Goal: Transaction & Acquisition: Purchase product/service

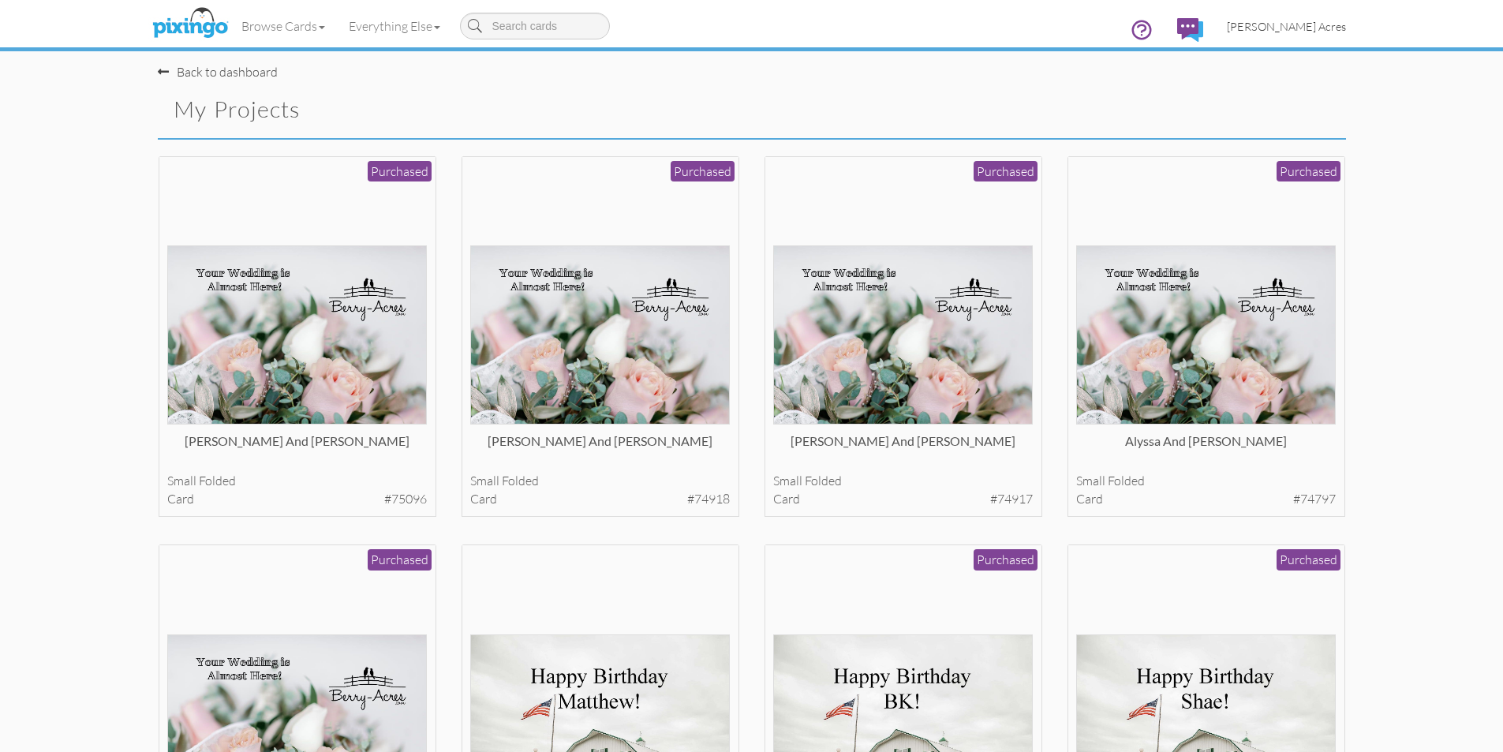
click at [1327, 22] on span "[PERSON_NAME] Acres" at bounding box center [1286, 26] width 119 height 13
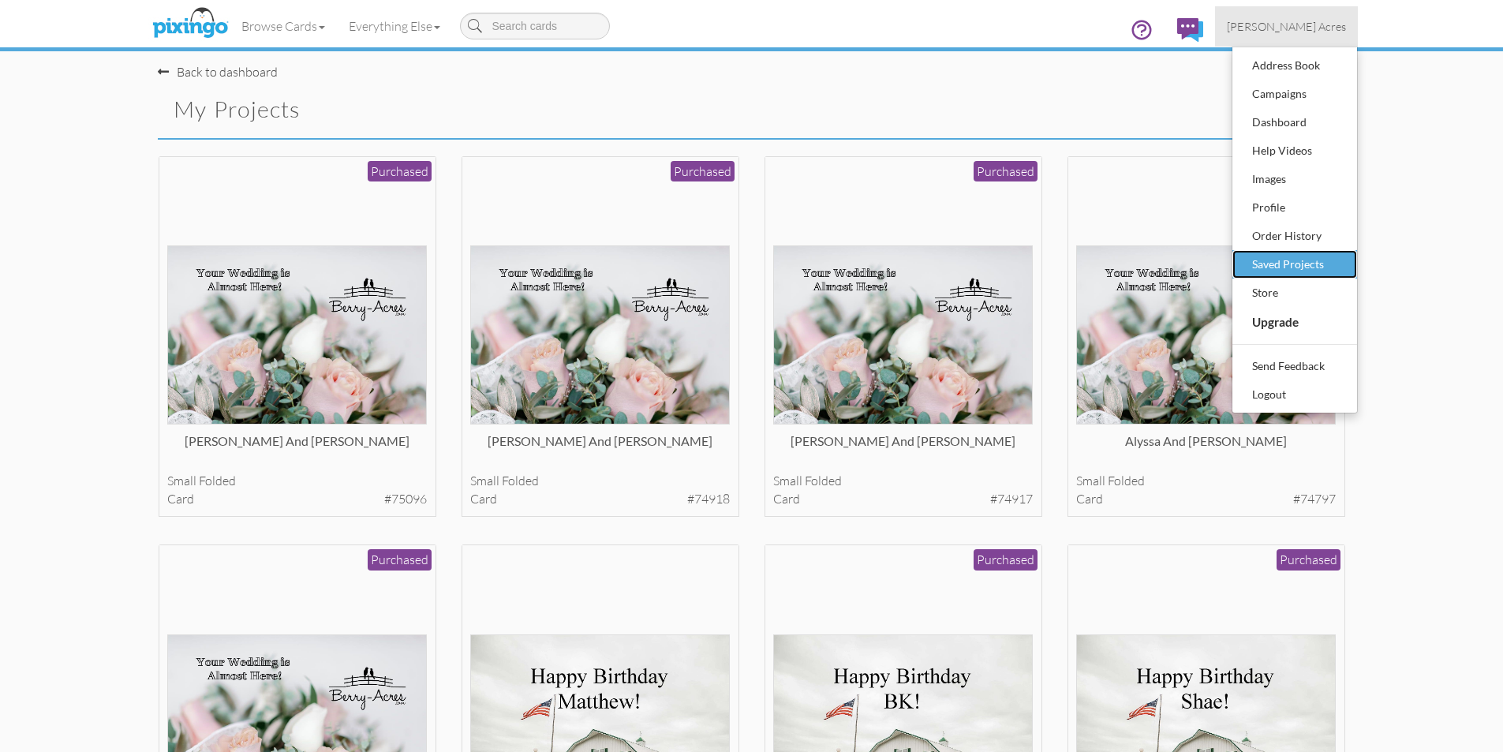
click at [1308, 261] on div "Saved Projects" at bounding box center [1294, 264] width 93 height 24
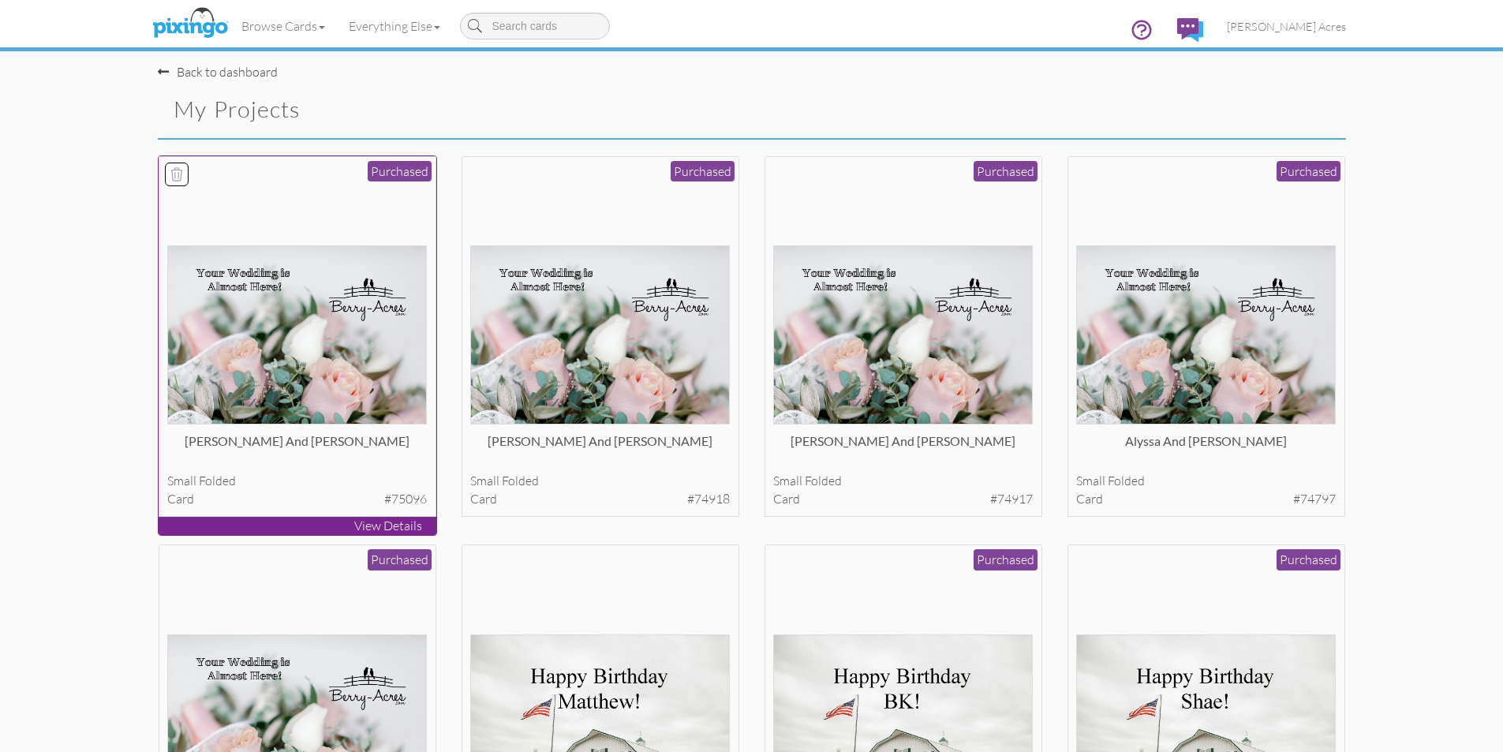
click at [308, 427] on div "[PERSON_NAME] and [PERSON_NAME] small folded card #75096 Purchased" at bounding box center [298, 336] width 278 height 361
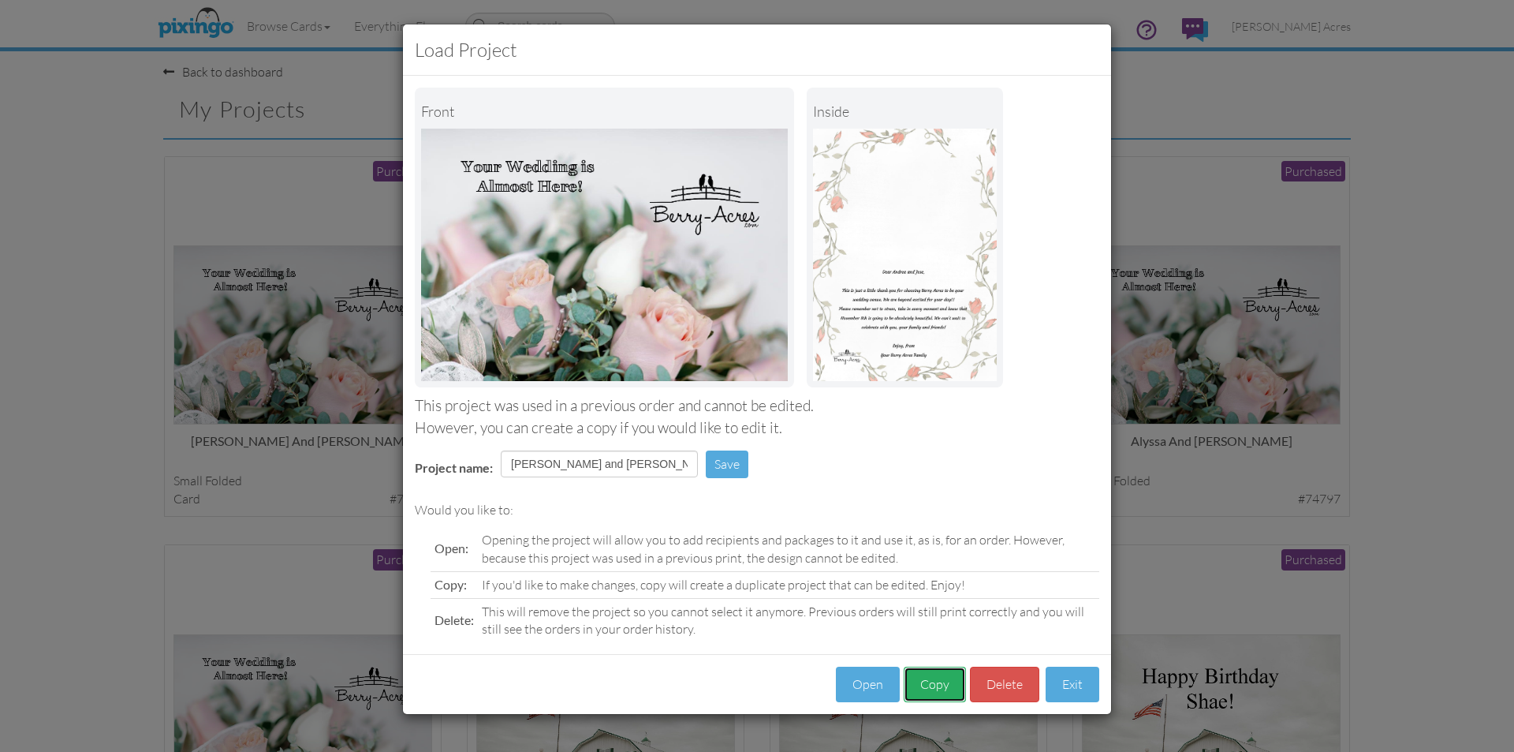
click at [920, 694] on button "Copy" at bounding box center [935, 684] width 62 height 35
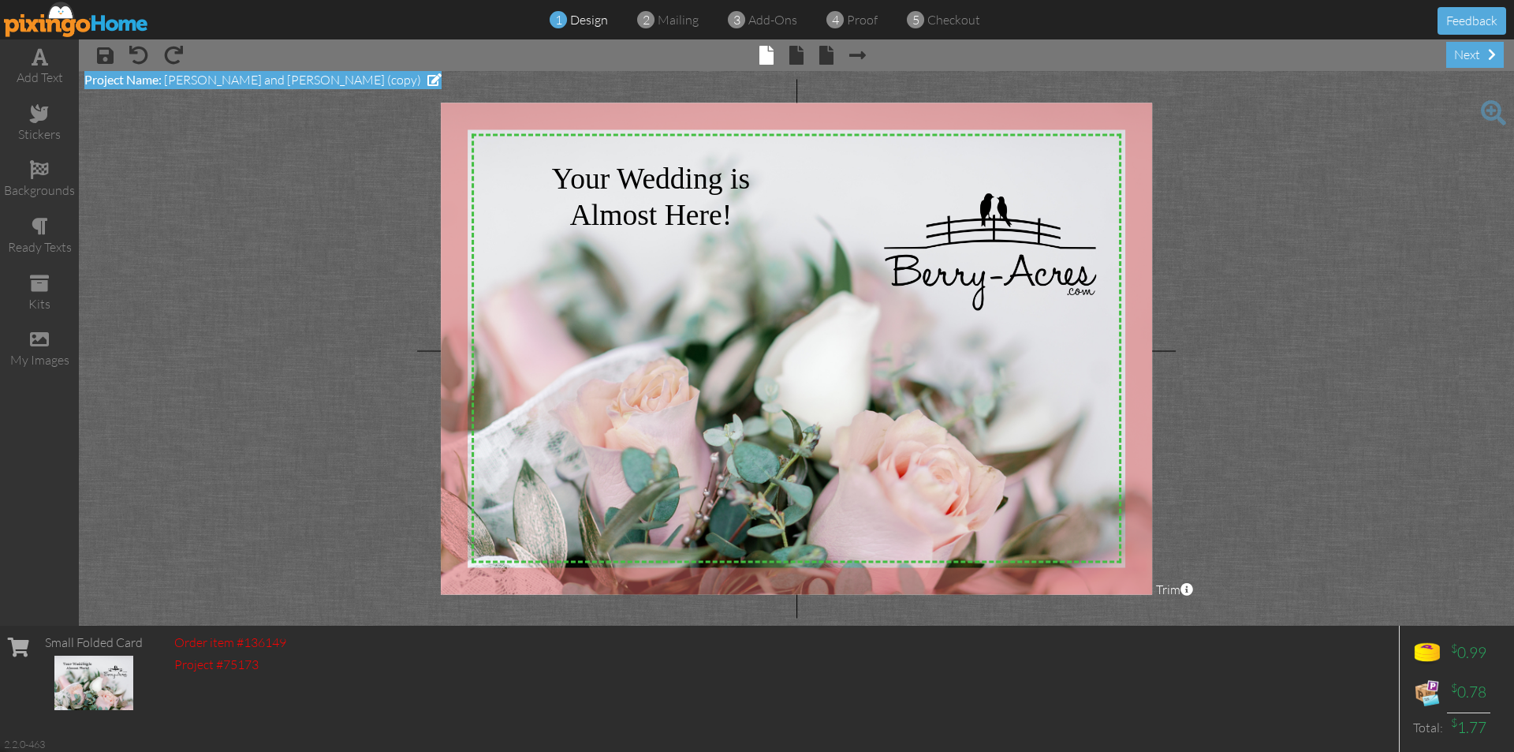
click at [428, 79] on span at bounding box center [435, 79] width 14 height 13
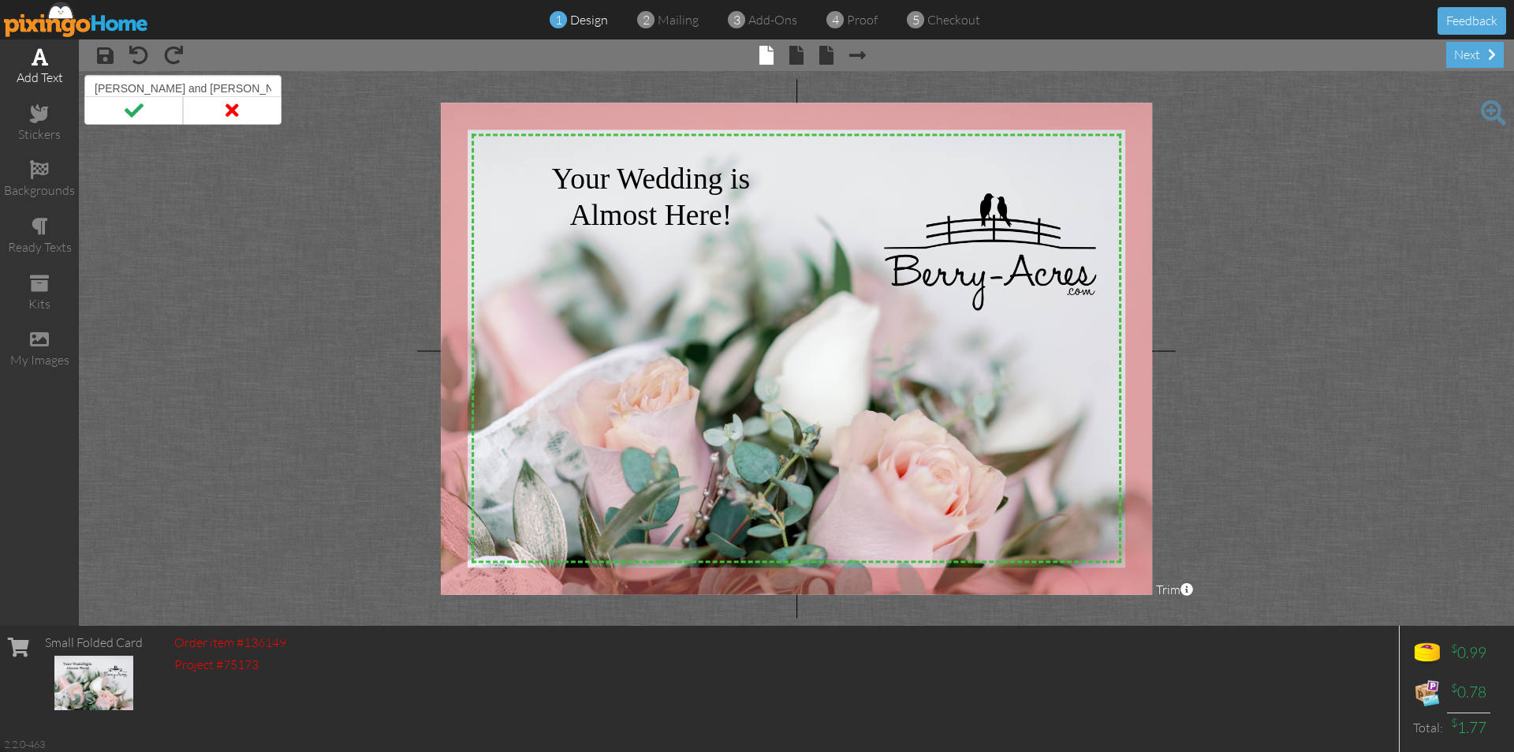
drag, startPoint x: 257, startPoint y: 89, endPoint x: 36, endPoint y: 92, distance: 220.9
click at [36, 92] on div "add text stickers backgrounds ready texts kits my images × save × undo × redo ×…" at bounding box center [757, 332] width 1514 height 586
type input "Triniti and Kaemon Treat"
click at [141, 106] on span at bounding box center [133, 110] width 99 height 28
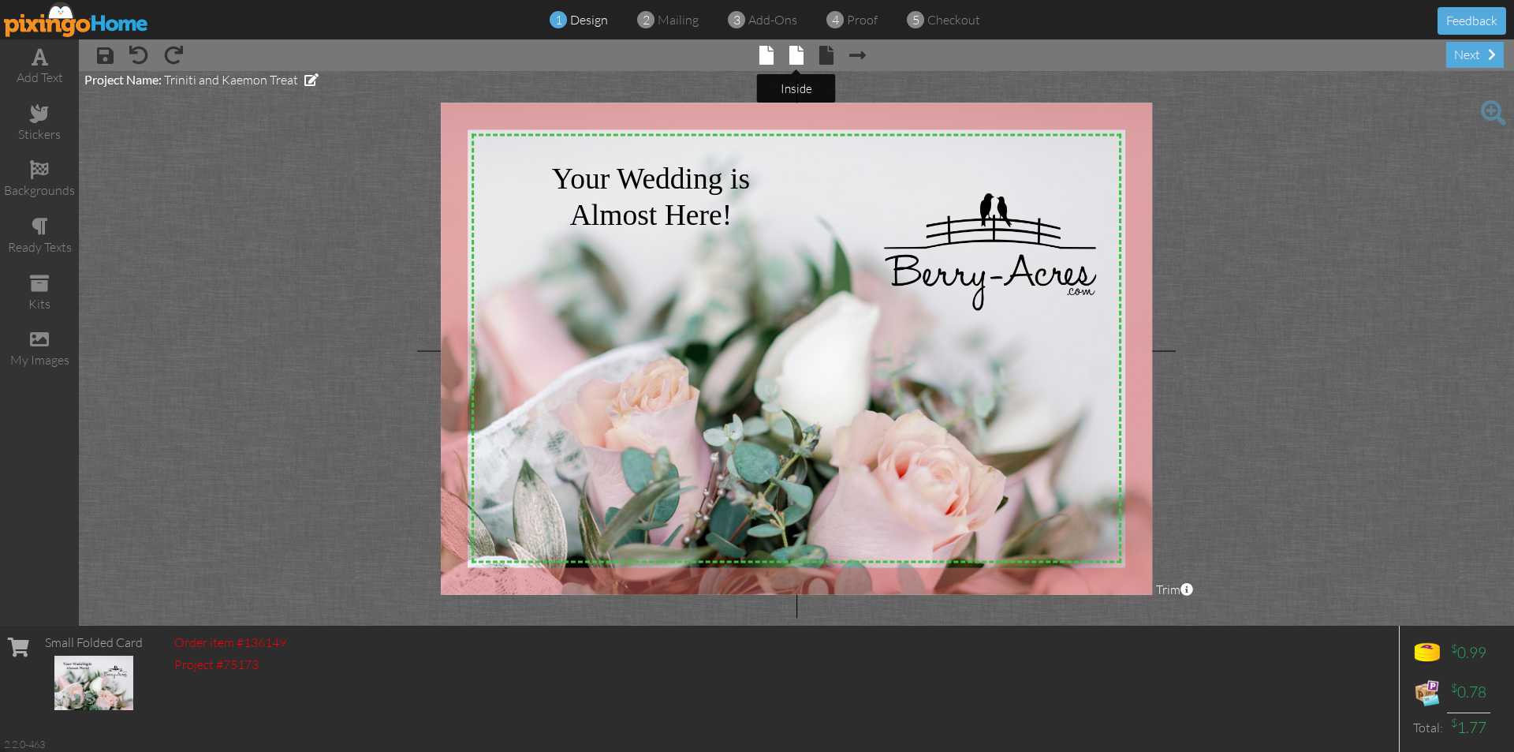
click at [795, 58] on span at bounding box center [797, 55] width 14 height 19
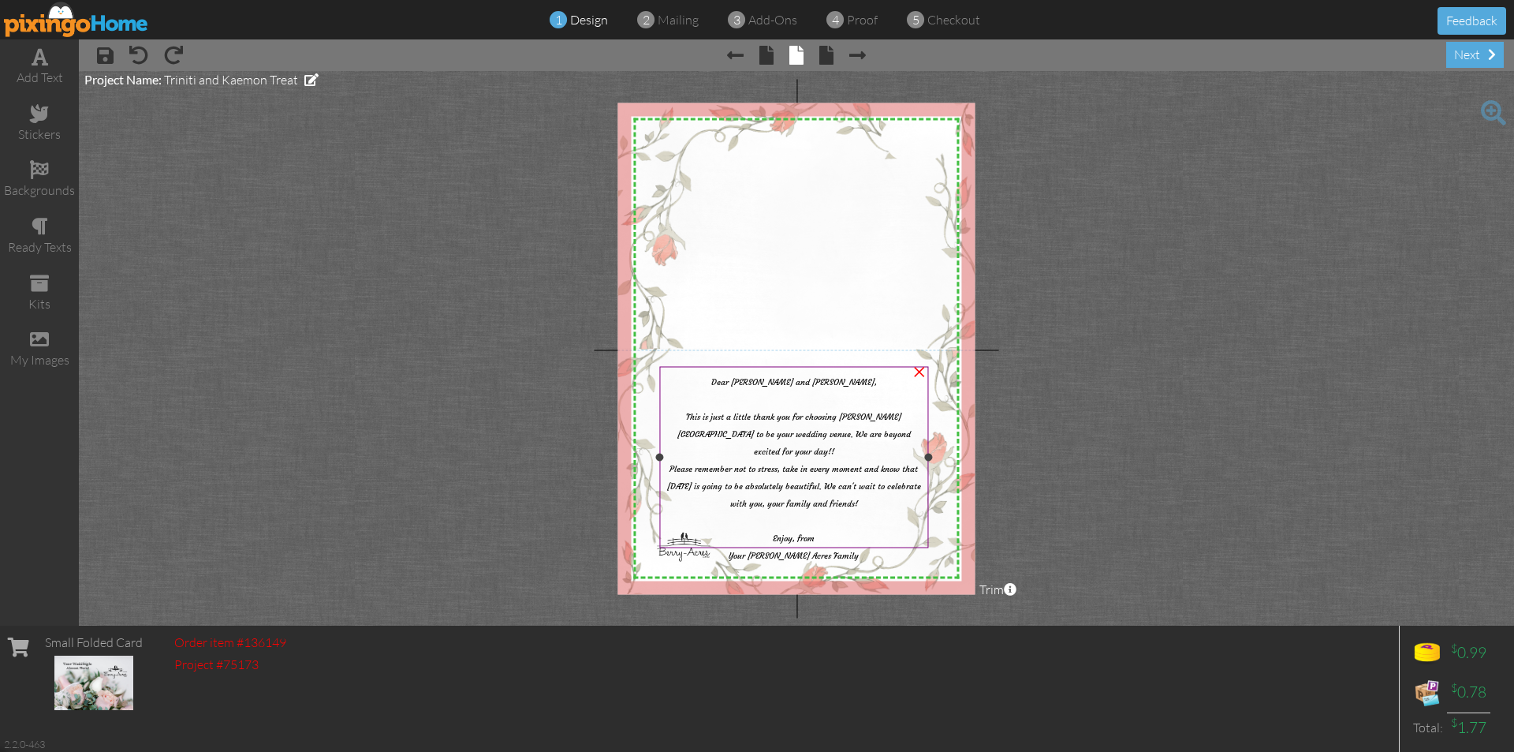
click at [827, 382] on span "Dear [PERSON_NAME] and [PERSON_NAME]" at bounding box center [792, 381] width 163 height 10
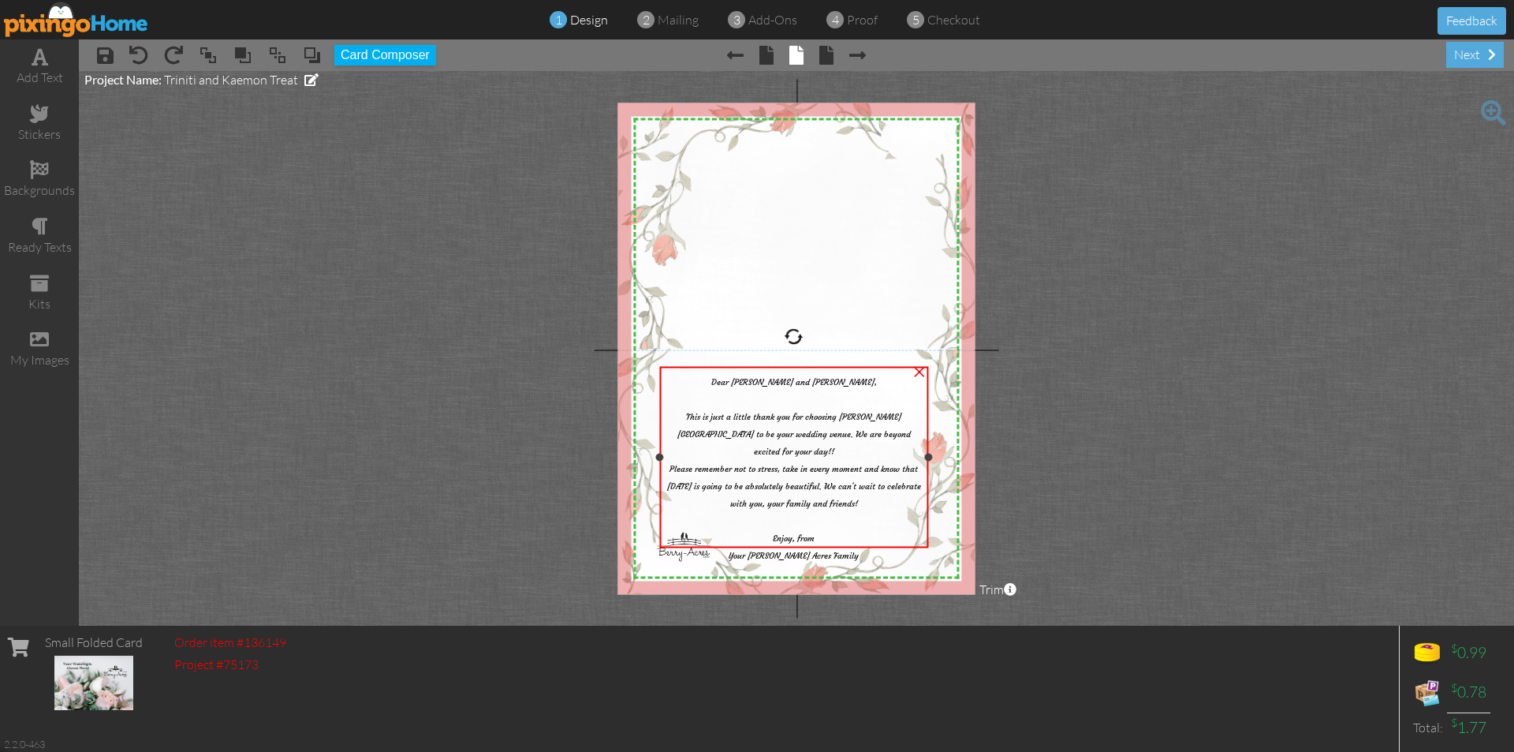
click at [827, 382] on span "Dear [PERSON_NAME] and [PERSON_NAME]" at bounding box center [792, 381] width 163 height 10
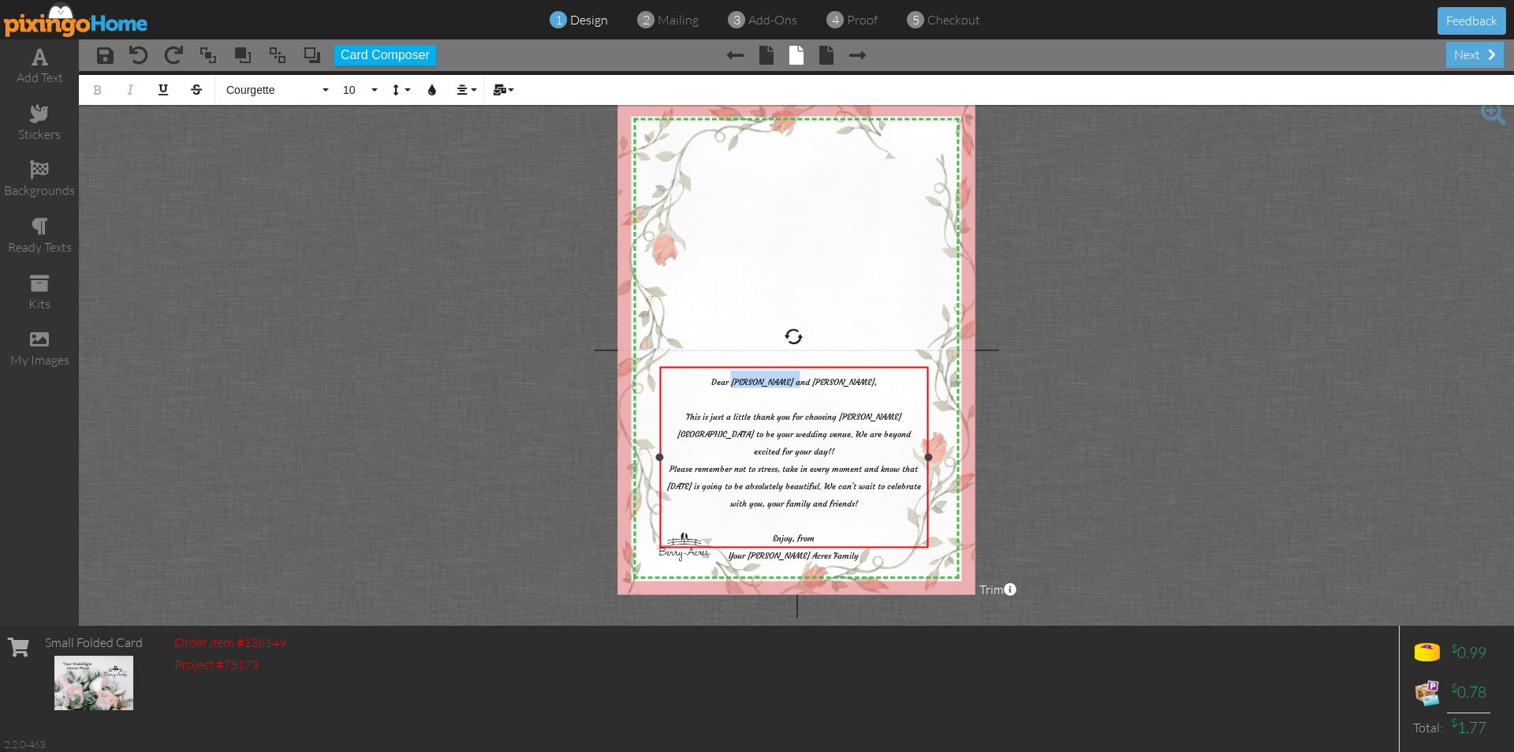
drag, startPoint x: 832, startPoint y: 383, endPoint x: 775, endPoint y: 385, distance: 57.6
click at [775, 385] on div "Dear [PERSON_NAME] and [PERSON_NAME] ," at bounding box center [793, 378] width 261 height 17
drag, startPoint x: 723, startPoint y: 468, endPoint x: 713, endPoint y: 468, distance: 9.5
click at [713, 468] on span "Please remember not to stress, take in every moment and know that [DATE] is goi…" at bounding box center [794, 511] width 254 height 97
click at [1474, 54] on div "next" at bounding box center [1476, 55] width 58 height 26
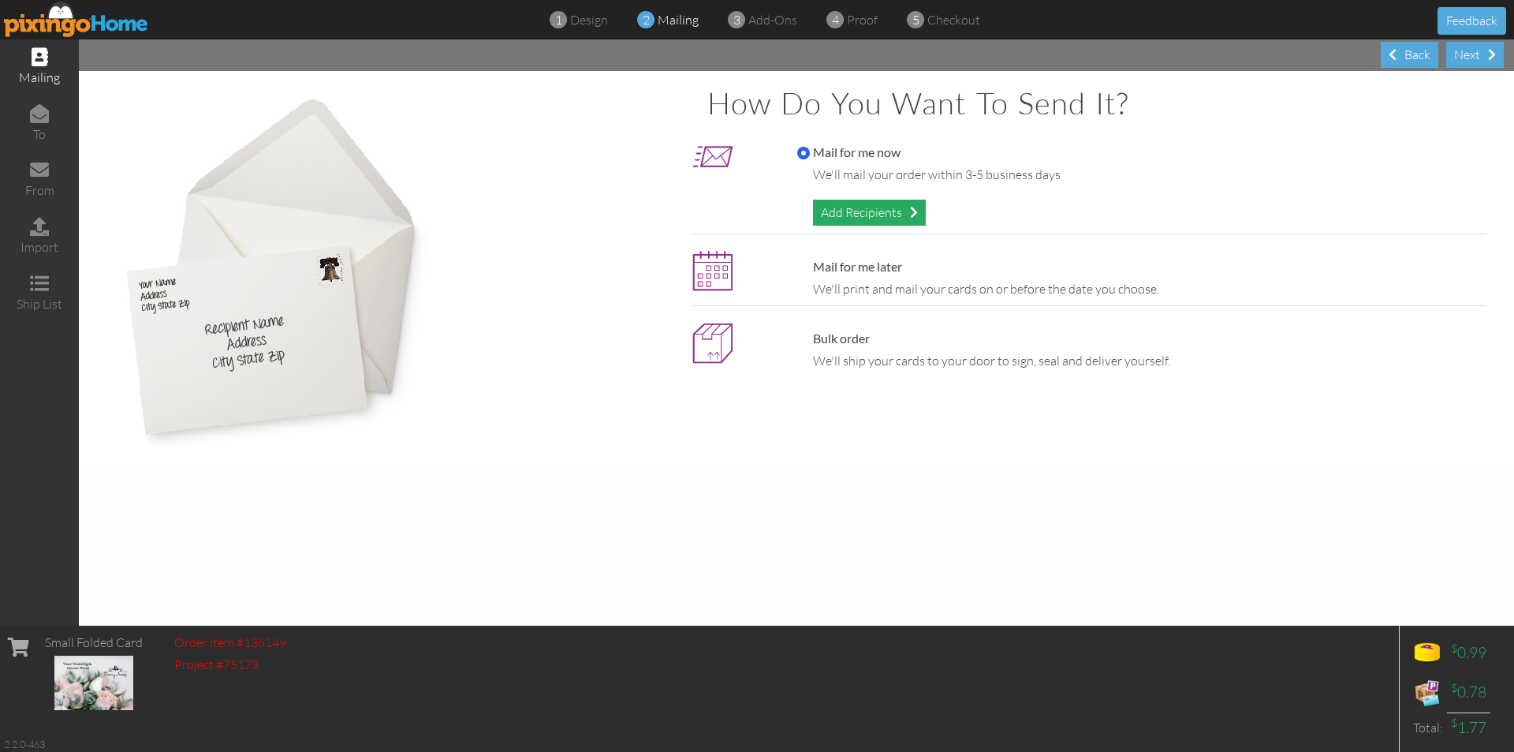
click at [902, 204] on div "Add Recipients" at bounding box center [869, 213] width 113 height 26
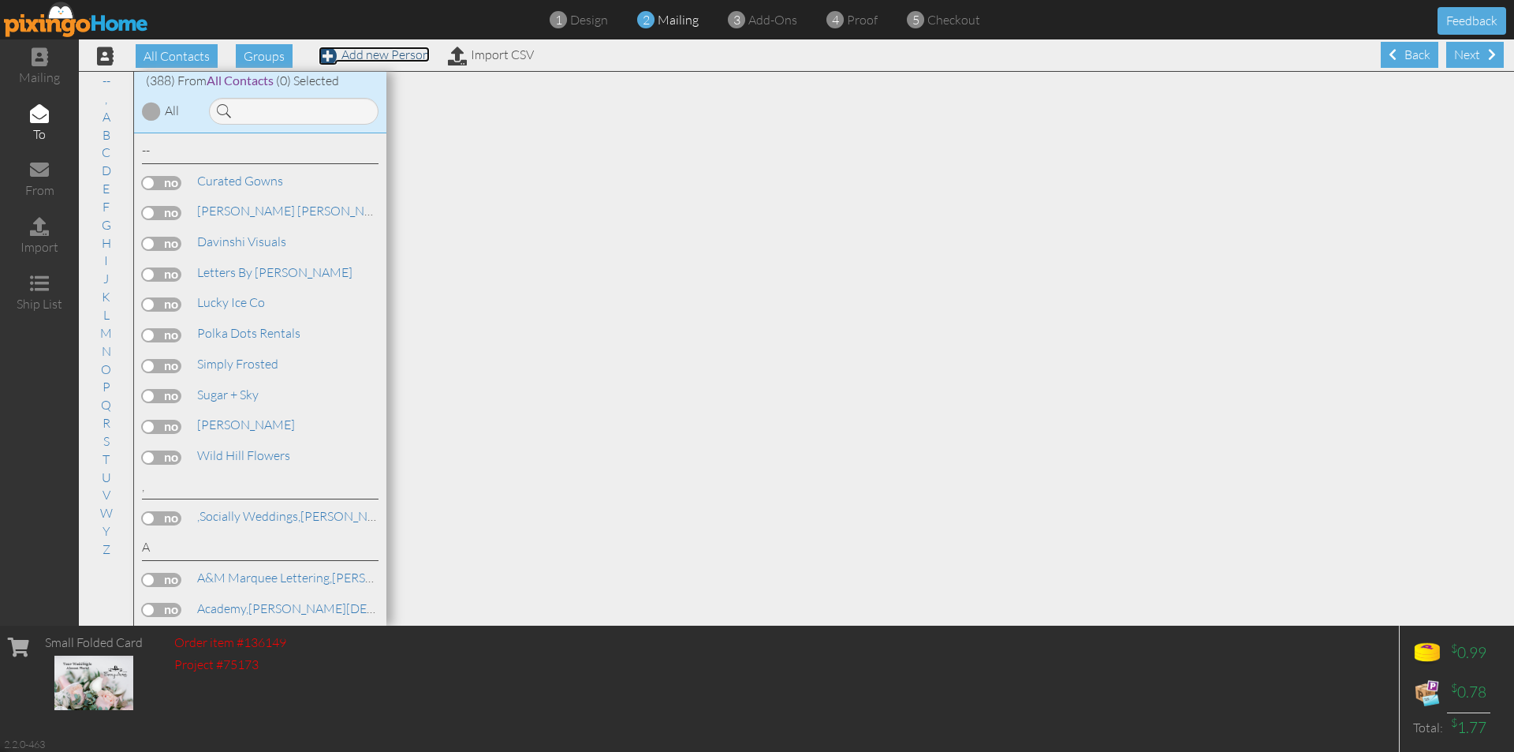
click at [356, 50] on link "Add new Person" at bounding box center [374, 55] width 111 height 16
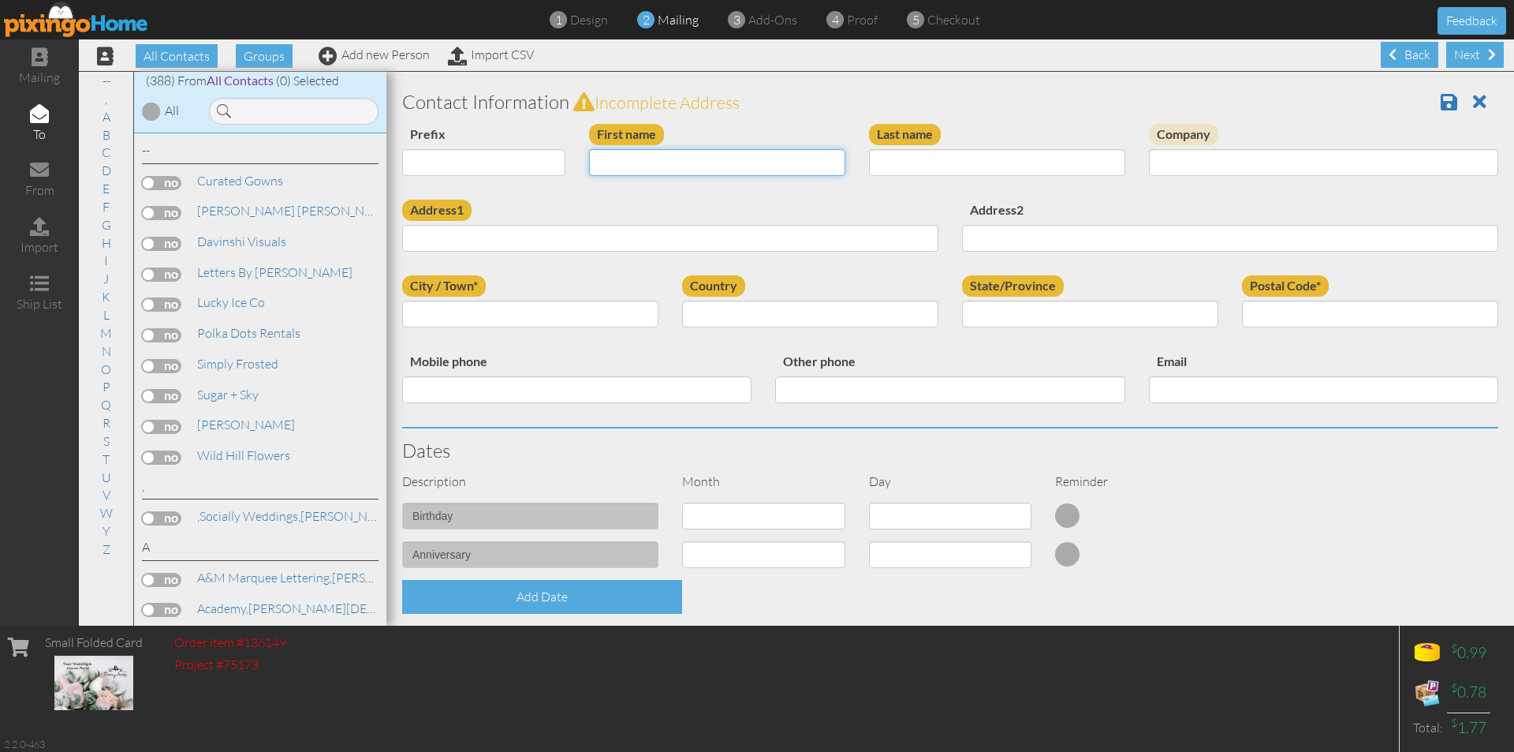
click at [683, 158] on input "First name" at bounding box center [717, 162] width 256 height 27
type input "[PERSON_NAME] & [PERSON_NAME]"
click at [915, 163] on input "Last name" at bounding box center [997, 162] width 256 height 27
type input "[PERSON_NAME]"
click at [697, 243] on input "Address1" at bounding box center [670, 238] width 536 height 27
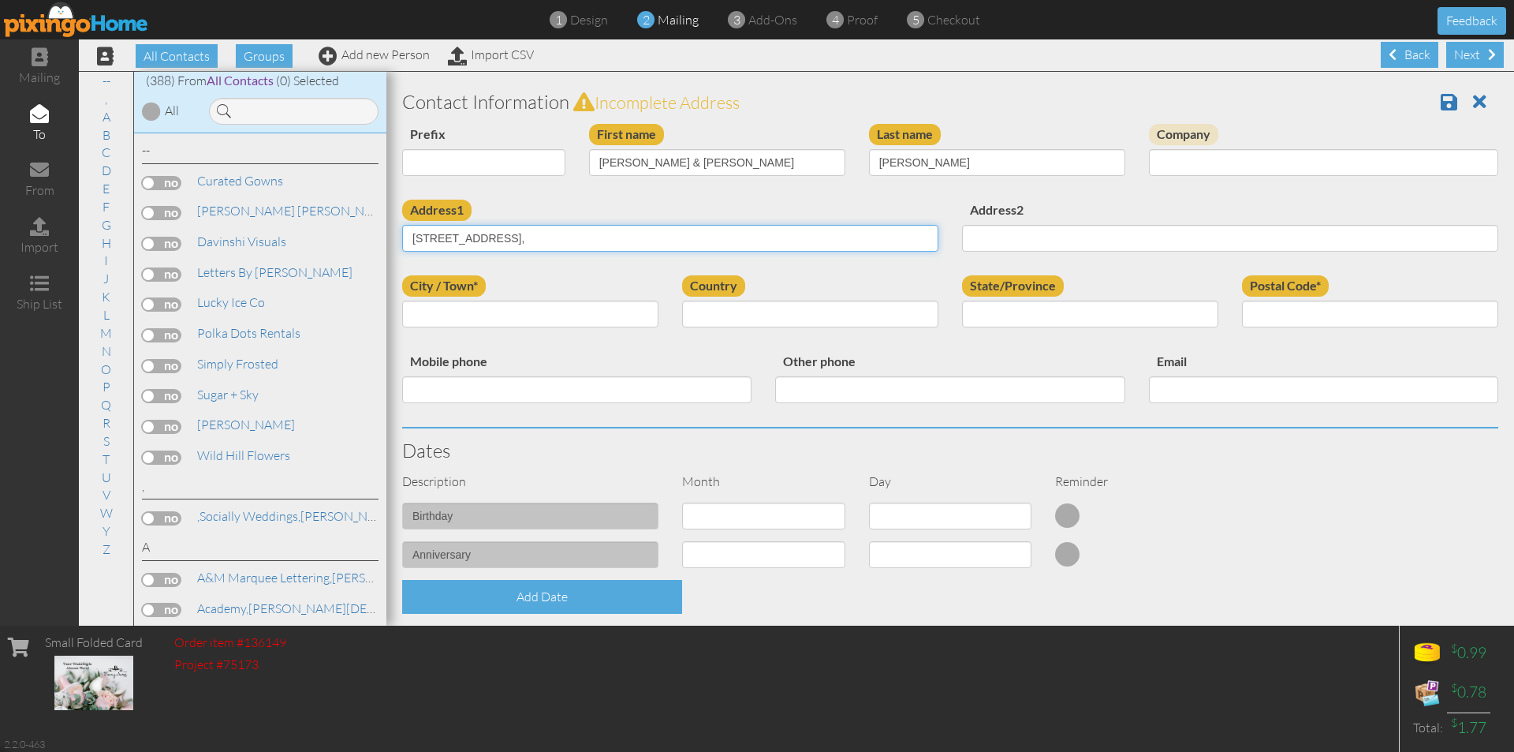
type input "[STREET_ADDRESS],"
click at [640, 317] on input "City / Town*" at bounding box center [530, 314] width 256 height 27
type input "i"
type input "Independence"
click at [781, 319] on select "[GEOGRAPHIC_DATA] -------------- [GEOGRAPHIC_DATA] [GEOGRAPHIC_DATA] [GEOGRAPHI…" at bounding box center [810, 314] width 256 height 27
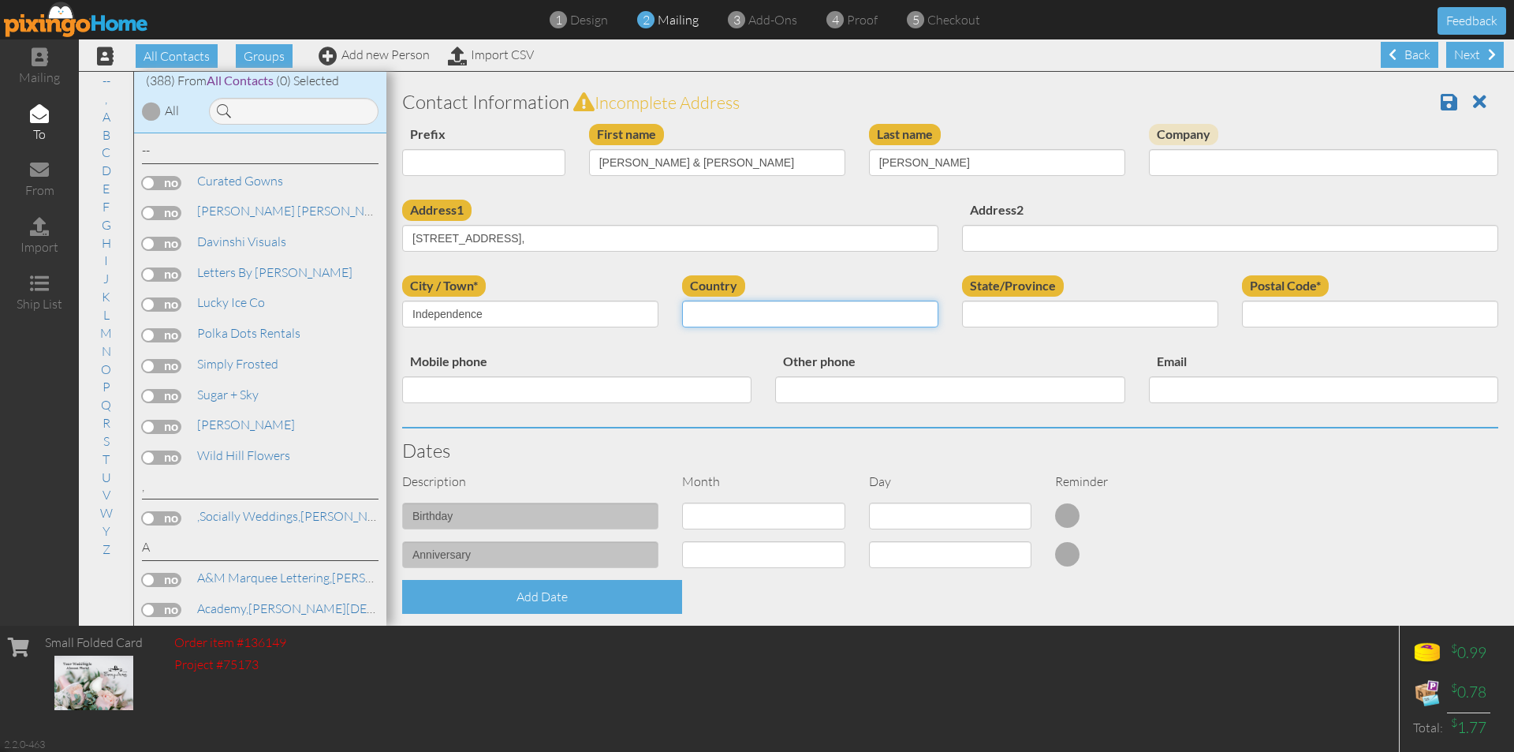
select select "object:1780"
click at [682, 301] on select "[GEOGRAPHIC_DATA] -------------- [GEOGRAPHIC_DATA] [GEOGRAPHIC_DATA] [GEOGRAPHI…" at bounding box center [810, 314] width 256 height 27
drag, startPoint x: 955, startPoint y: 314, endPoint x: 962, endPoint y: 324, distance: 12.5
click at [962, 314] on select "AA (Military) AE (Military) [US_STATE] [US_STATE] [US_STATE] AP (Military) [US_…" at bounding box center [1090, 314] width 256 height 27
select select "object:2057"
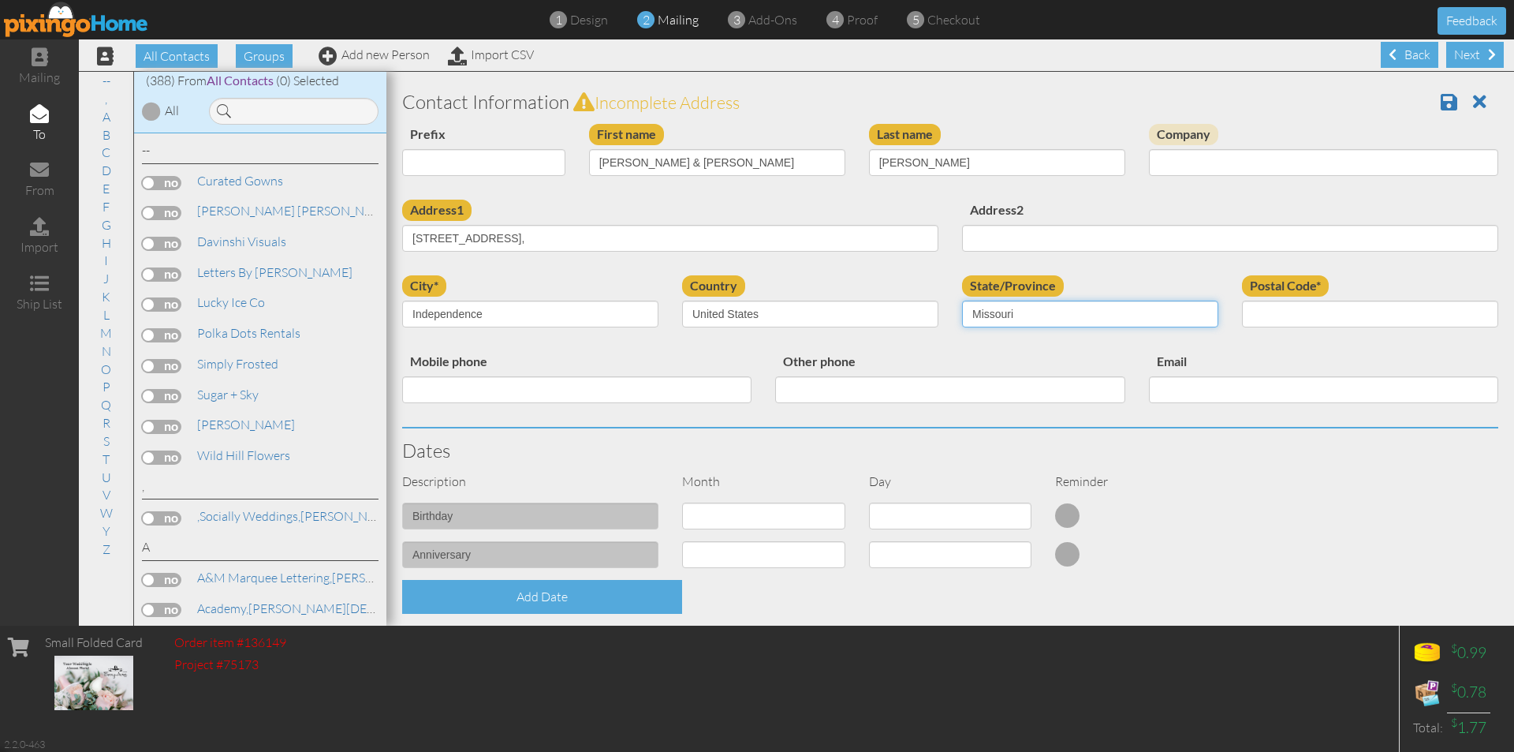
click at [962, 301] on select "AA (Military) AE (Military) [US_STATE] [US_STATE] [US_STATE] AP (Military) [US_…" at bounding box center [1090, 314] width 256 height 27
click at [1262, 309] on input "Postal Code*" at bounding box center [1370, 314] width 256 height 27
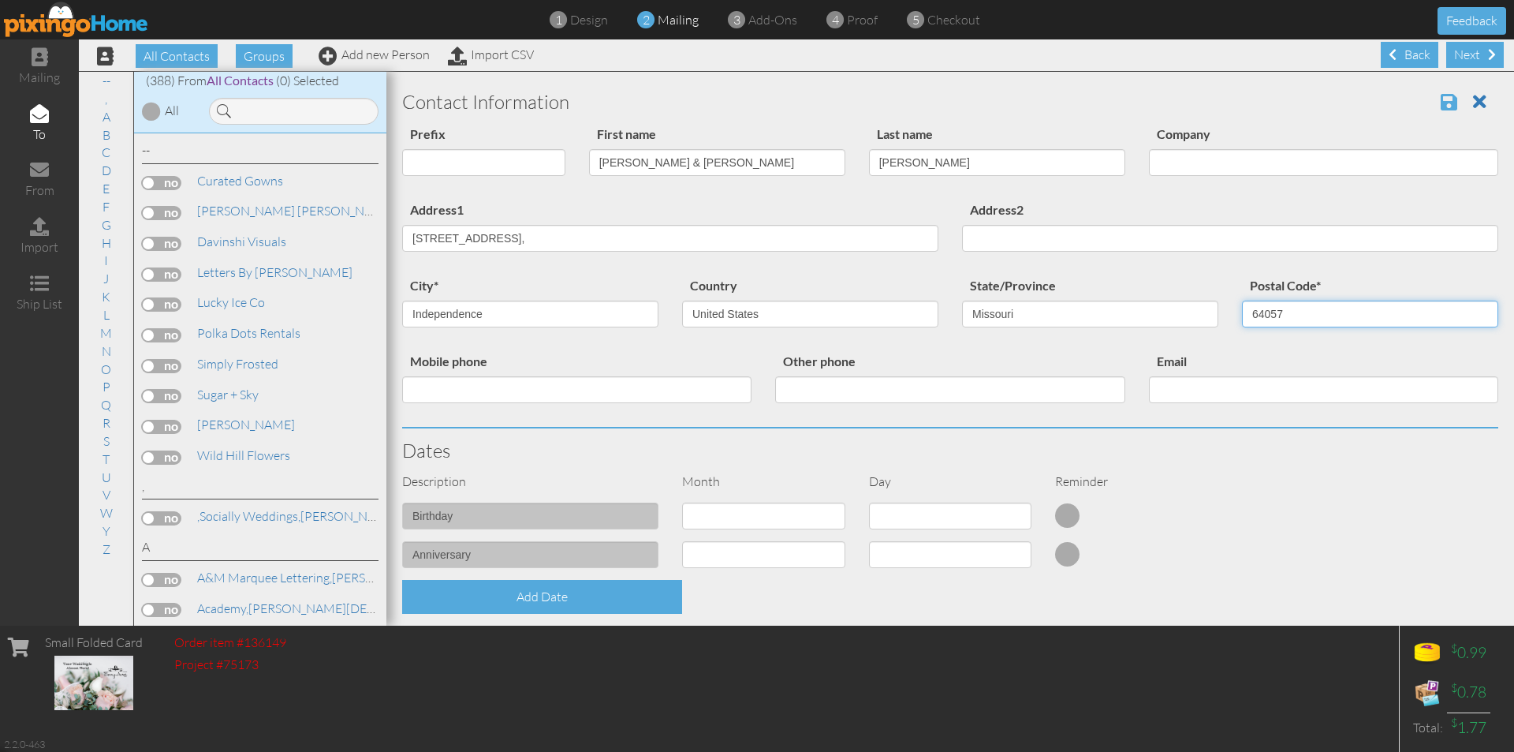
type input "64057"
click at [1441, 103] on span at bounding box center [1449, 101] width 17 height 19
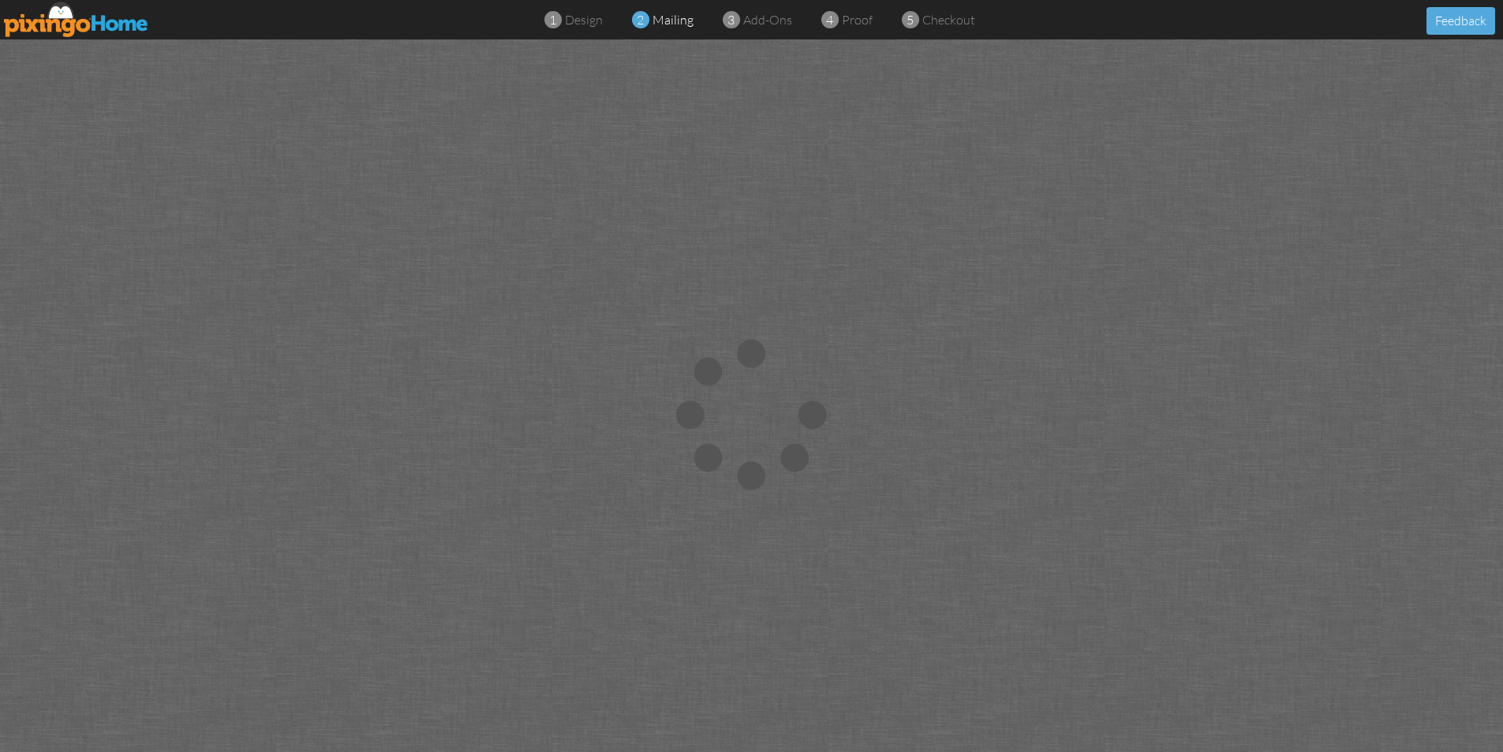
click at [1065, 260] on div at bounding box center [751, 415] width 1503 height 752
click at [735, 15] on span at bounding box center [731, 20] width 17 height 31
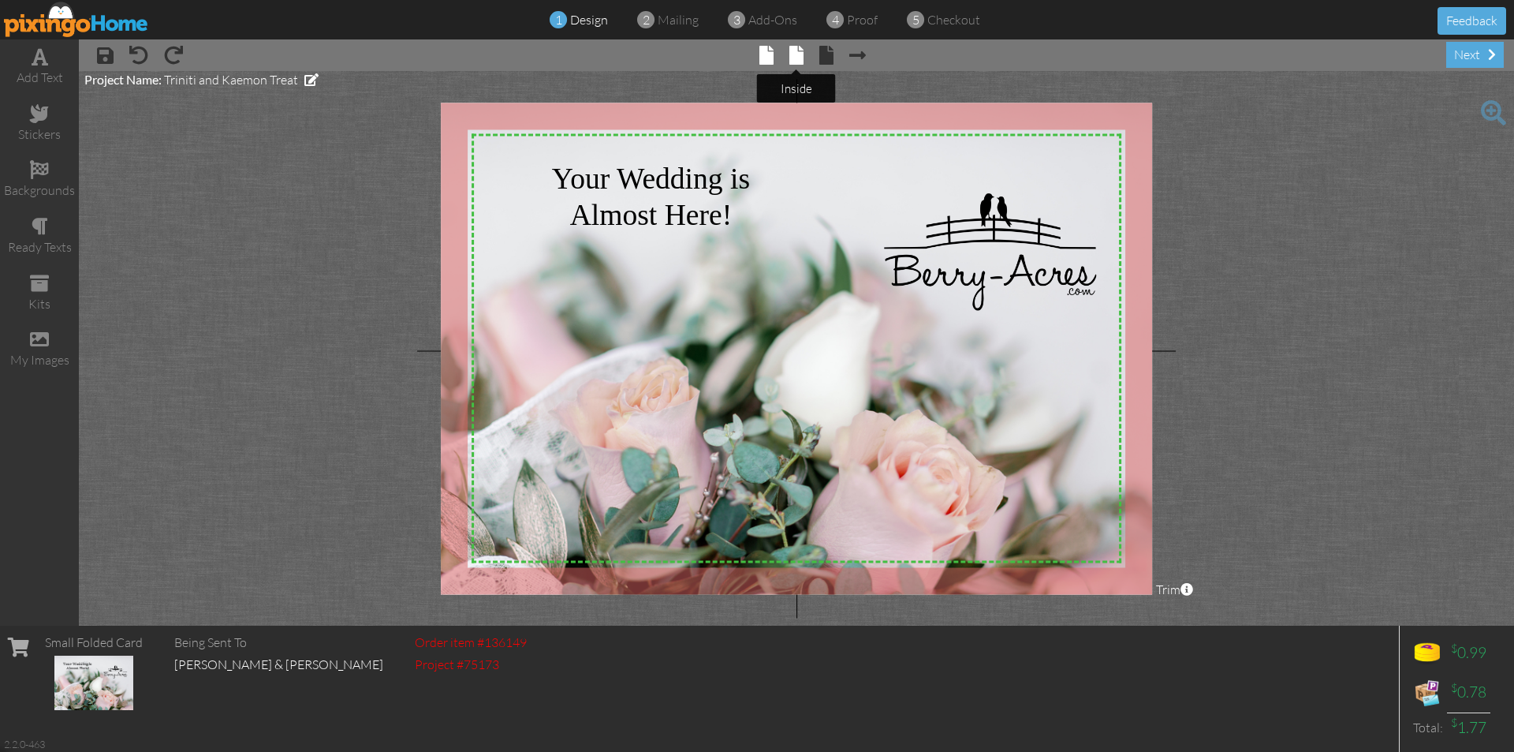
click at [791, 51] on span at bounding box center [797, 55] width 14 height 19
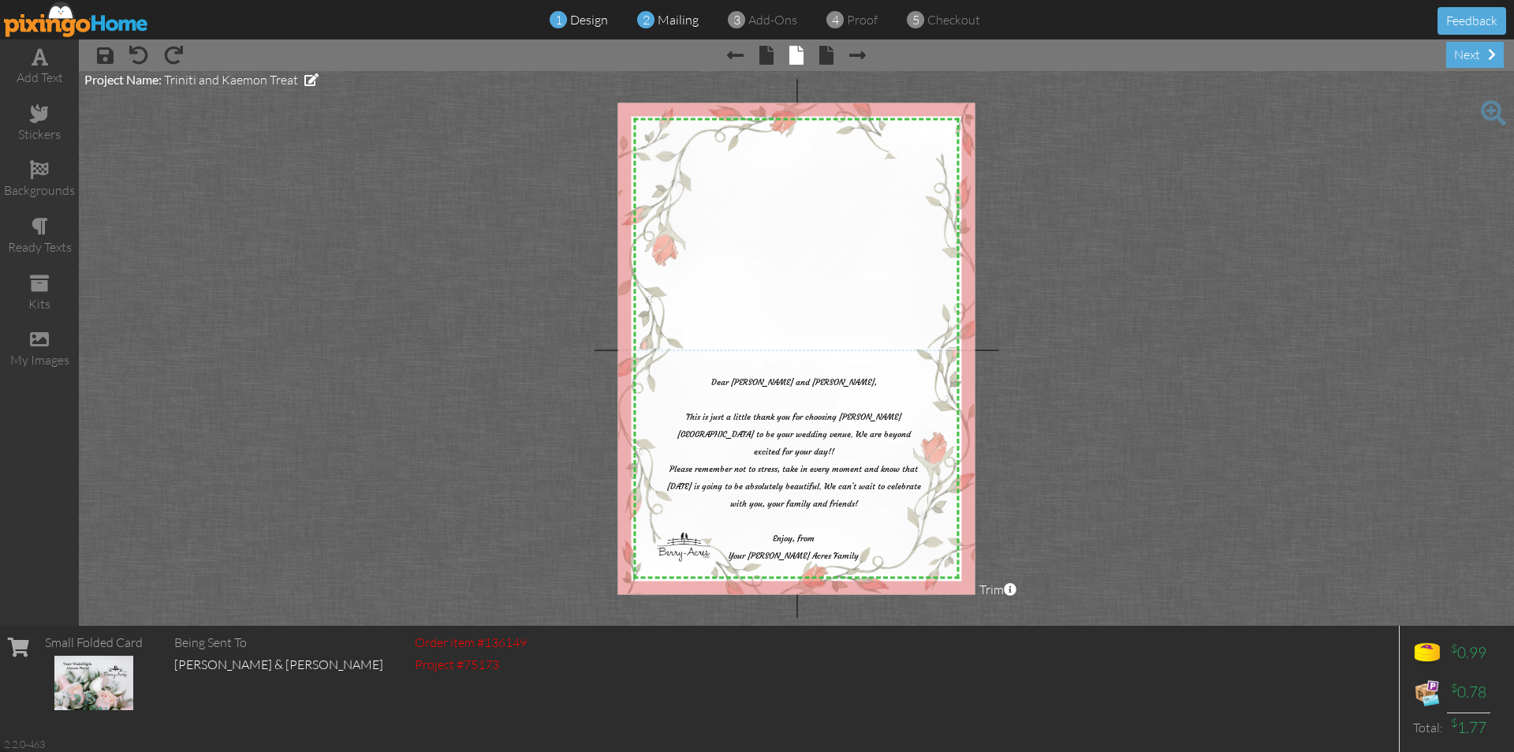
click at [679, 18] on span "mailing" at bounding box center [678, 20] width 41 height 16
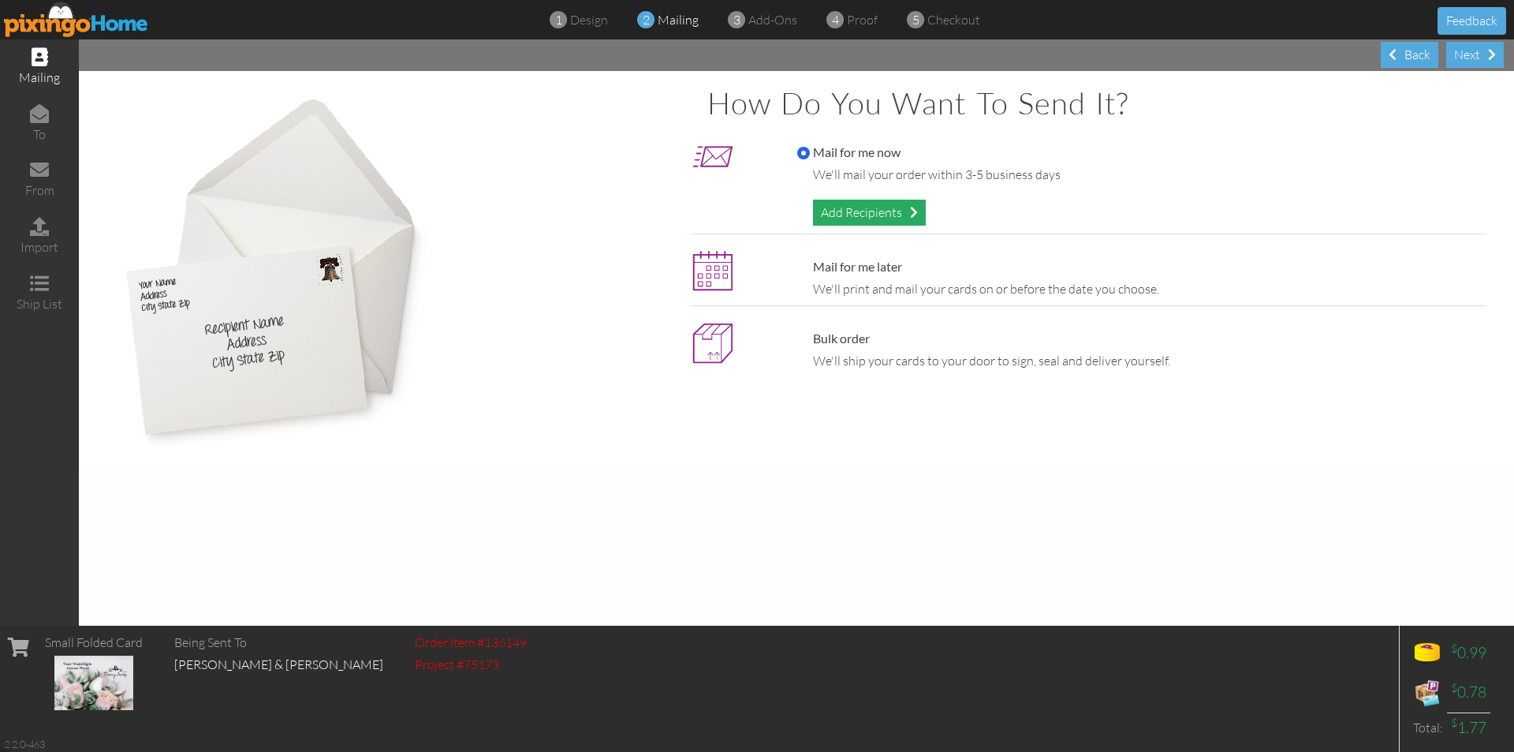
click at [871, 207] on div "Add Recipients" at bounding box center [869, 213] width 113 height 26
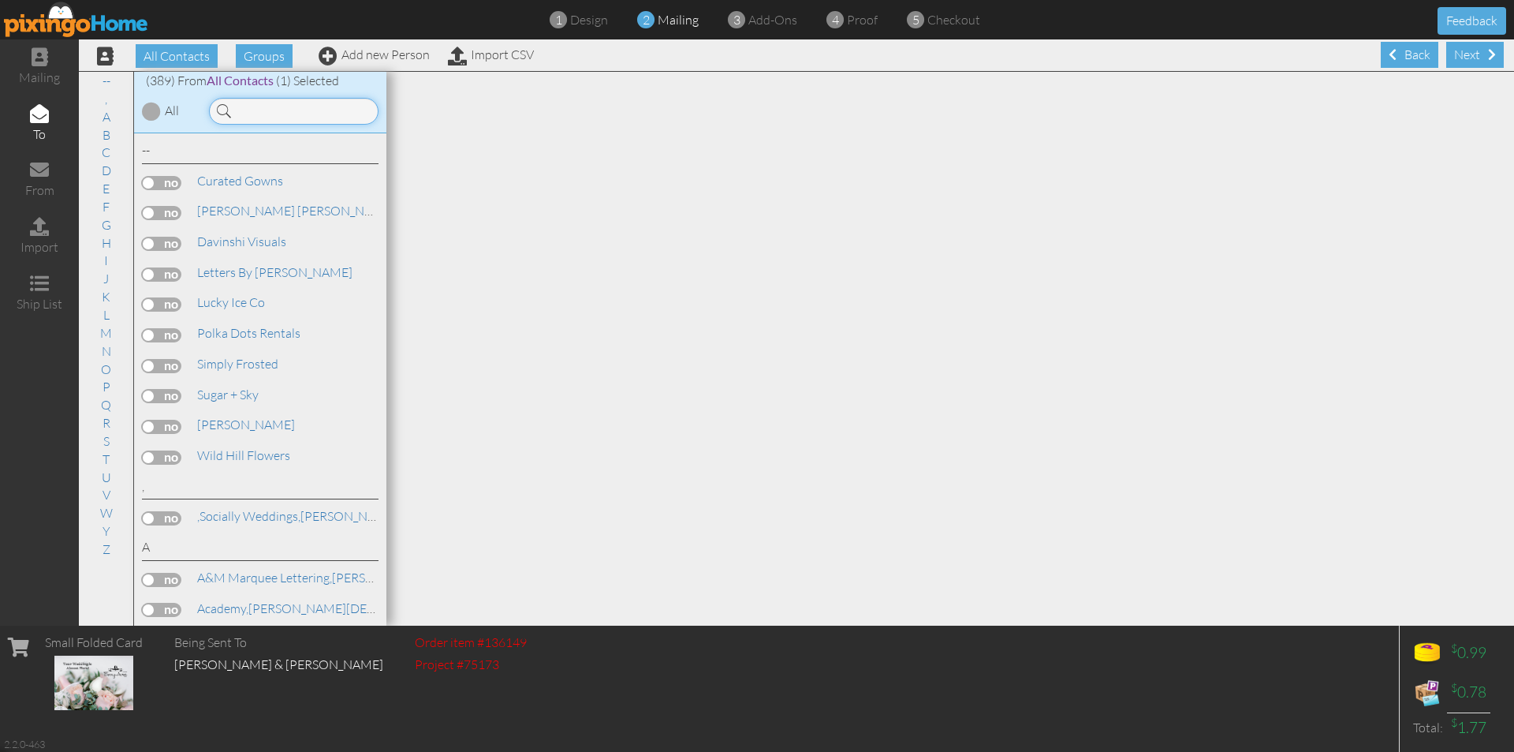
click at [281, 114] on input at bounding box center [294, 111] width 170 height 27
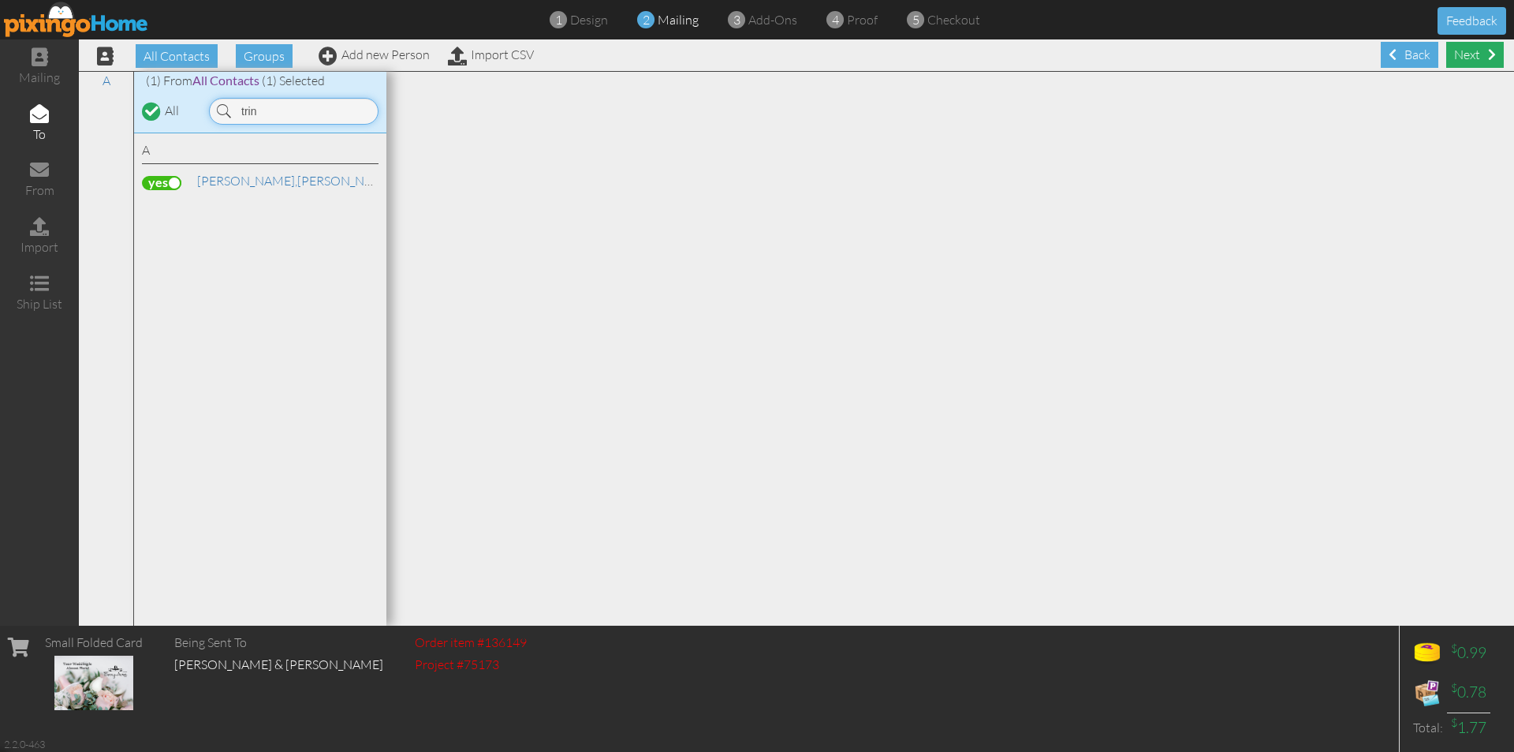
type input "trin"
click at [1477, 60] on div "Next" at bounding box center [1476, 55] width 58 height 26
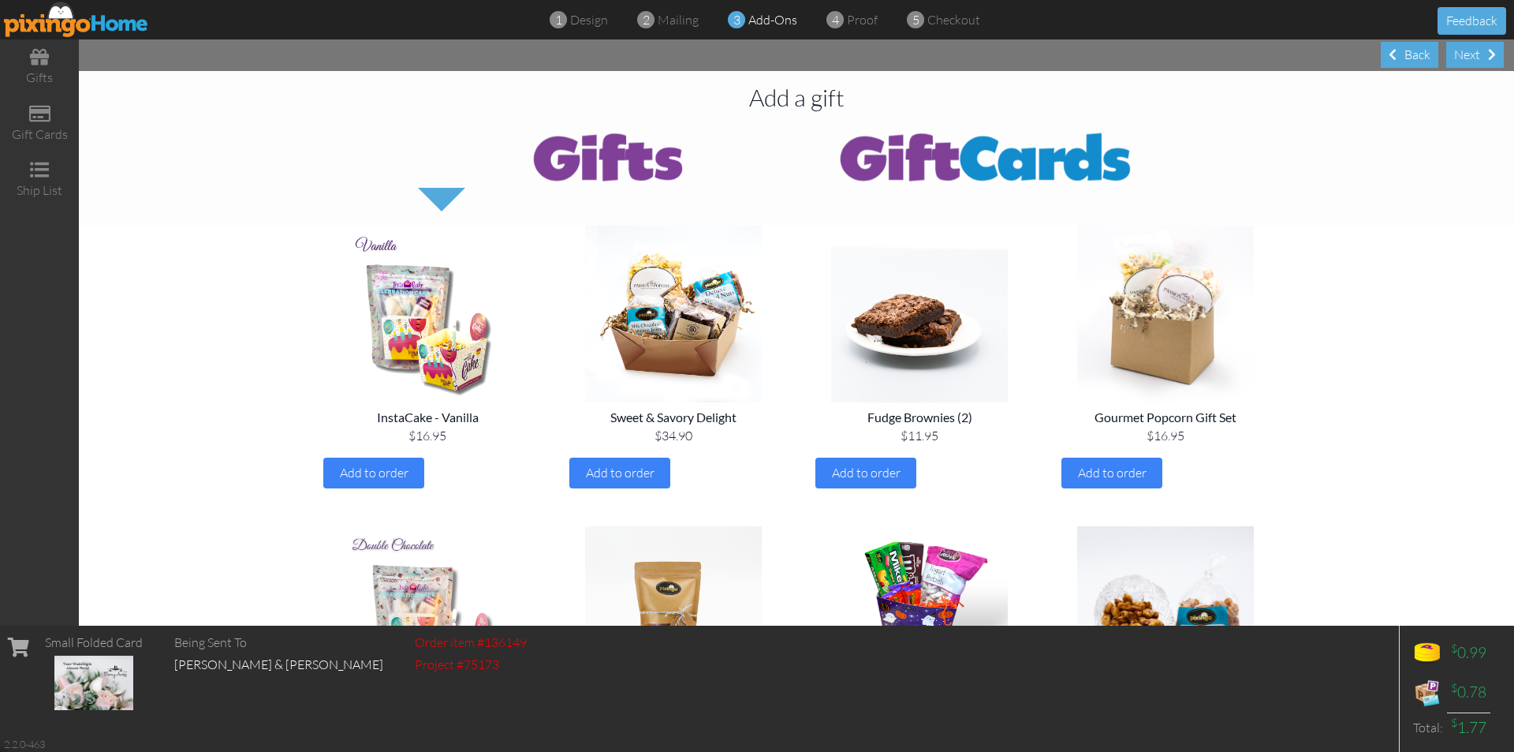
click at [1477, 60] on div "Next" at bounding box center [1476, 55] width 58 height 26
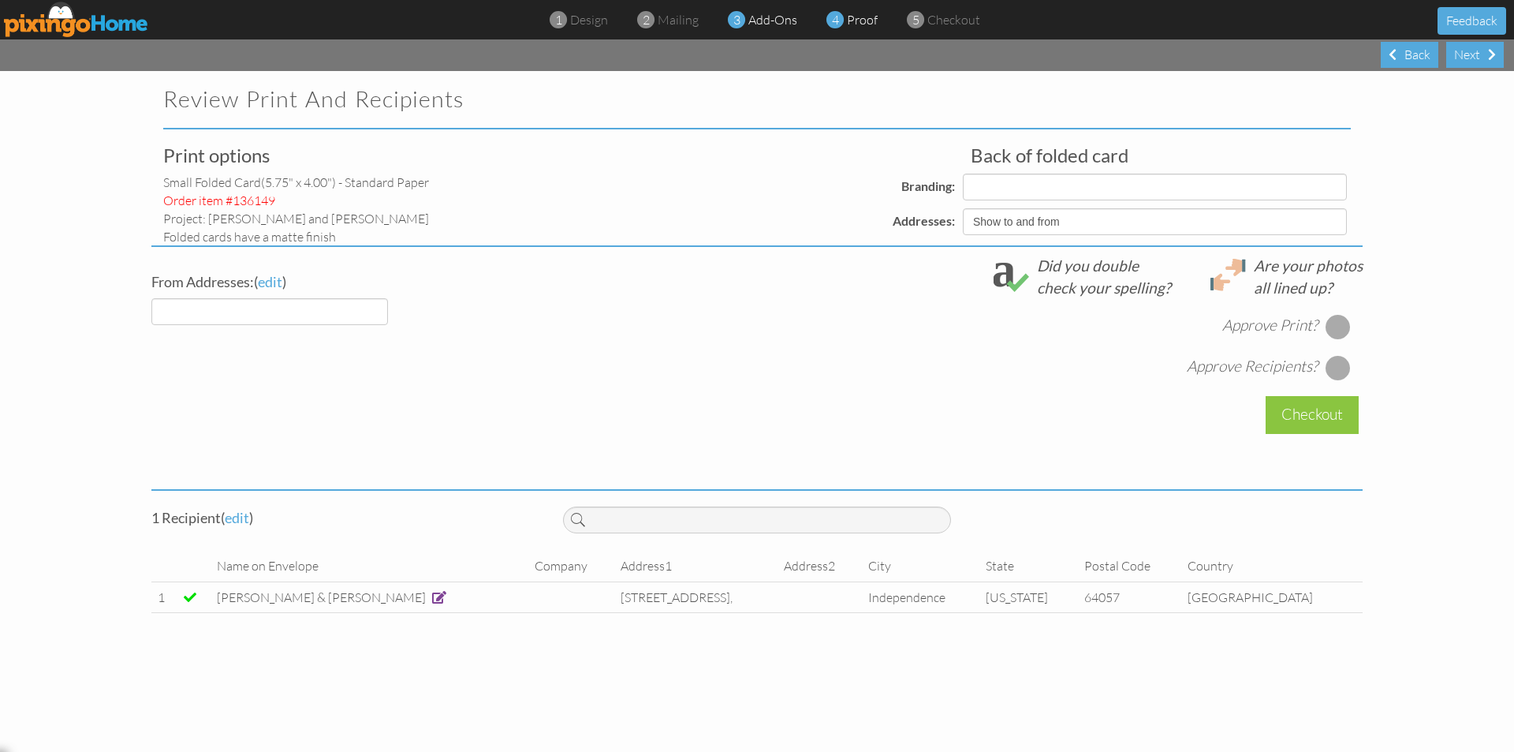
click at [758, 17] on span "add-ons" at bounding box center [773, 20] width 49 height 16
select select "object:1528"
select select "object:1530"
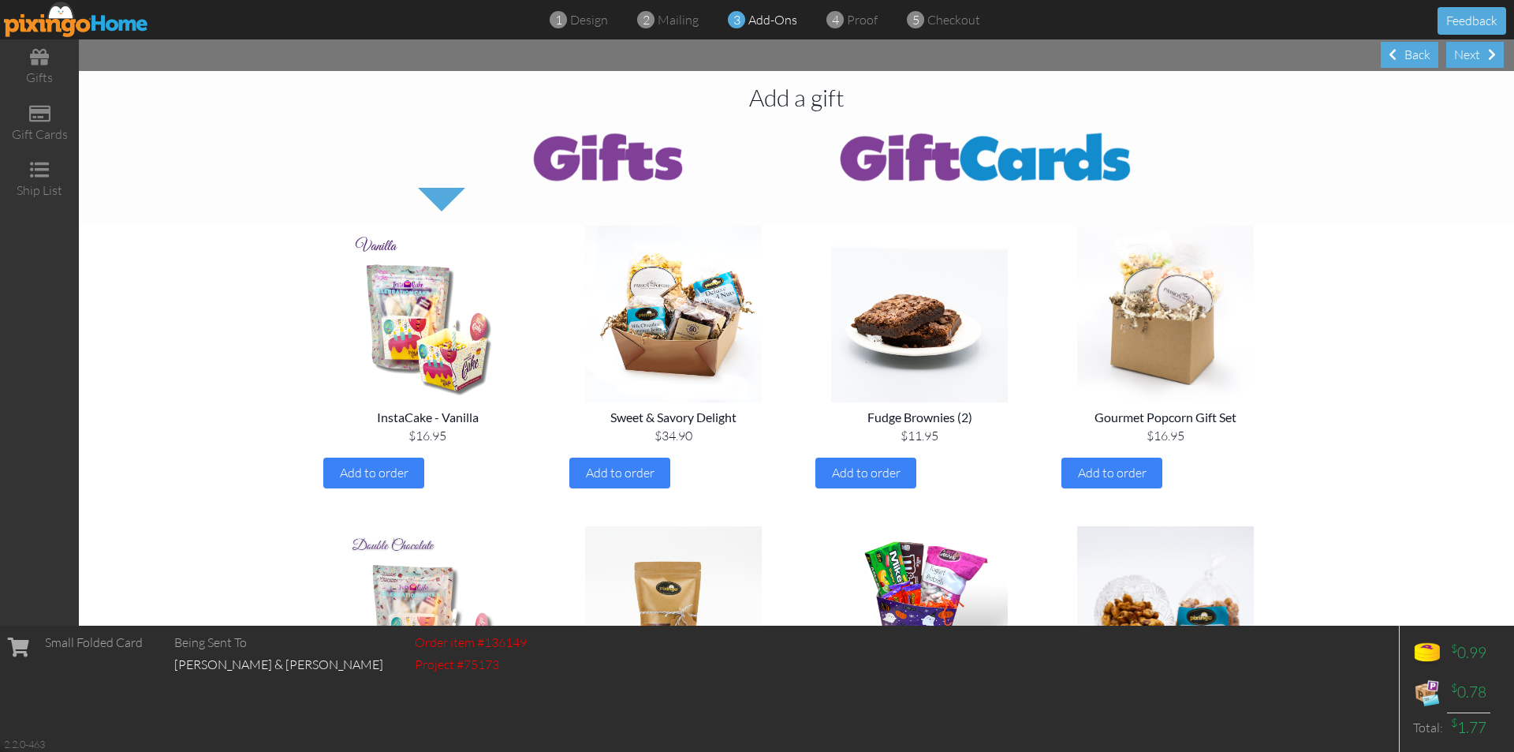
click at [1010, 177] on img at bounding box center [986, 156] width 379 height 63
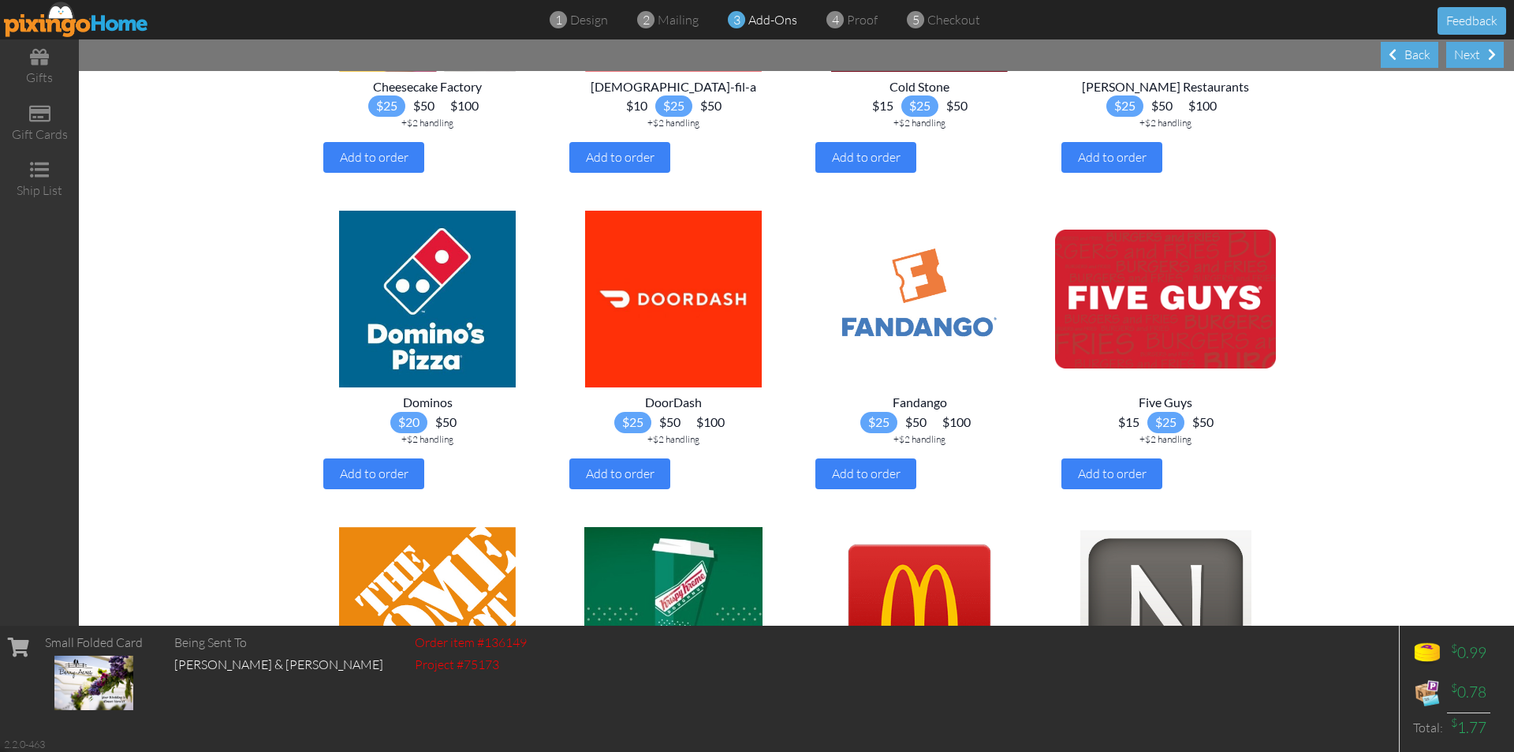
scroll to position [552, 0]
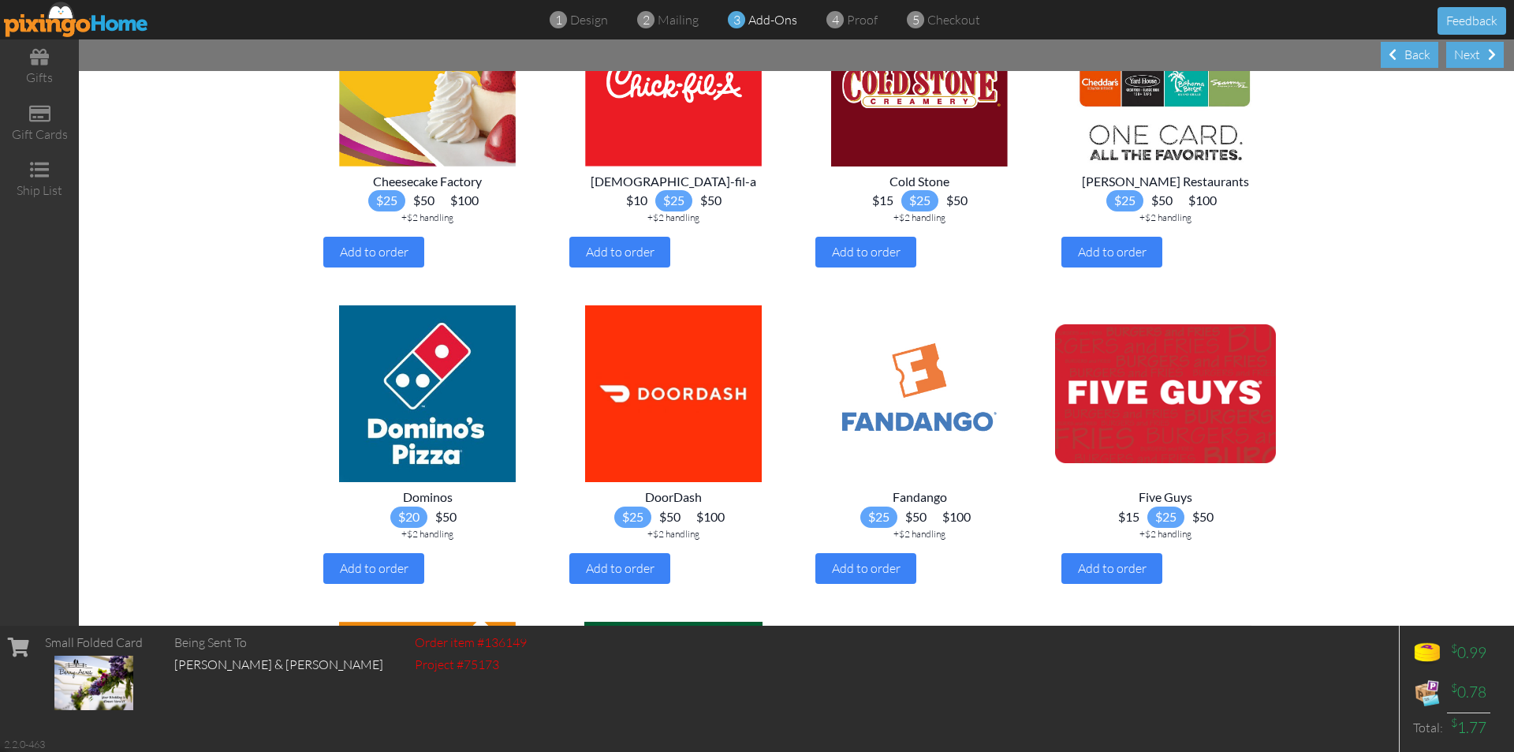
click at [876, 211] on span "$15" at bounding box center [882, 200] width 37 height 21
click at [868, 260] on span "Add to order" at bounding box center [866, 252] width 69 height 16
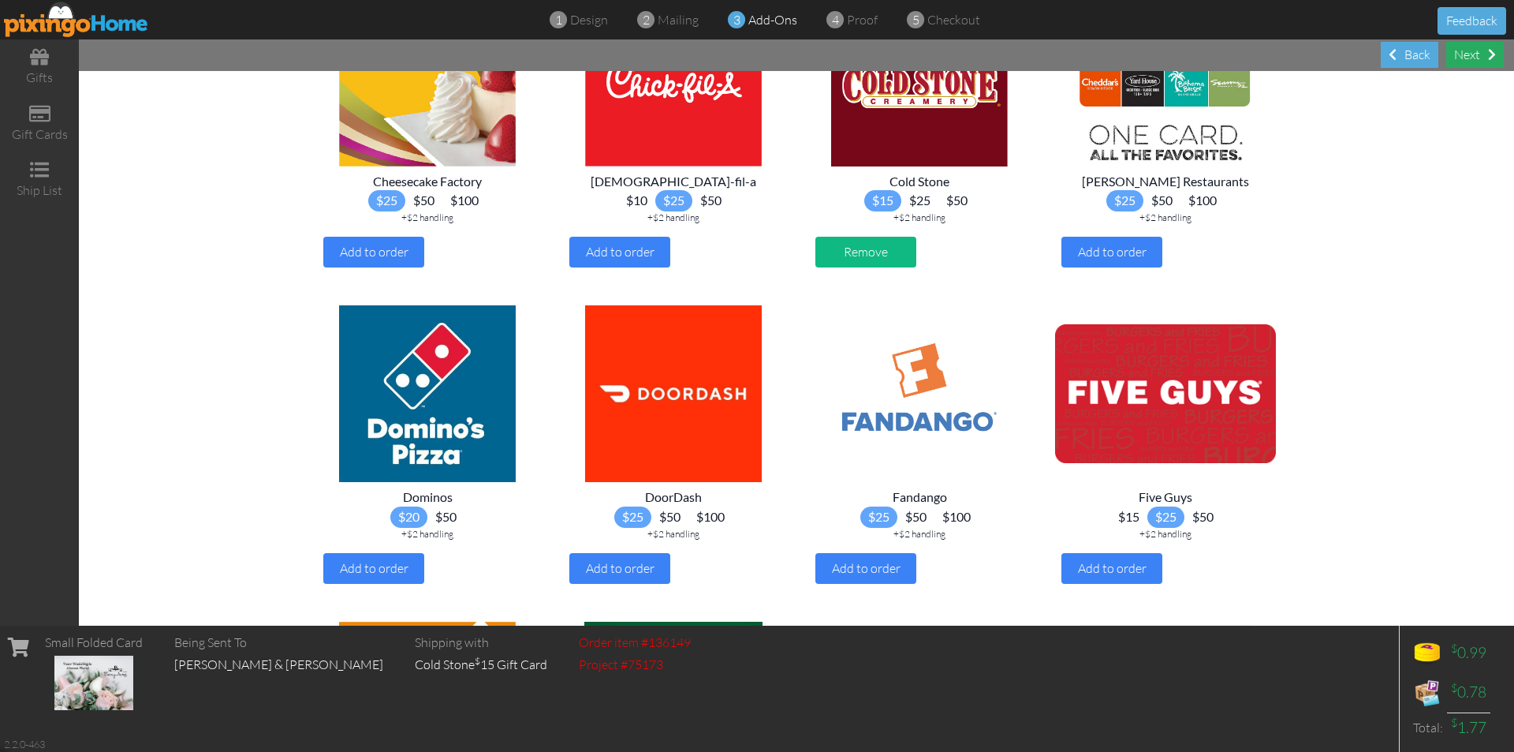
click at [1481, 55] on div "Next" at bounding box center [1476, 55] width 58 height 26
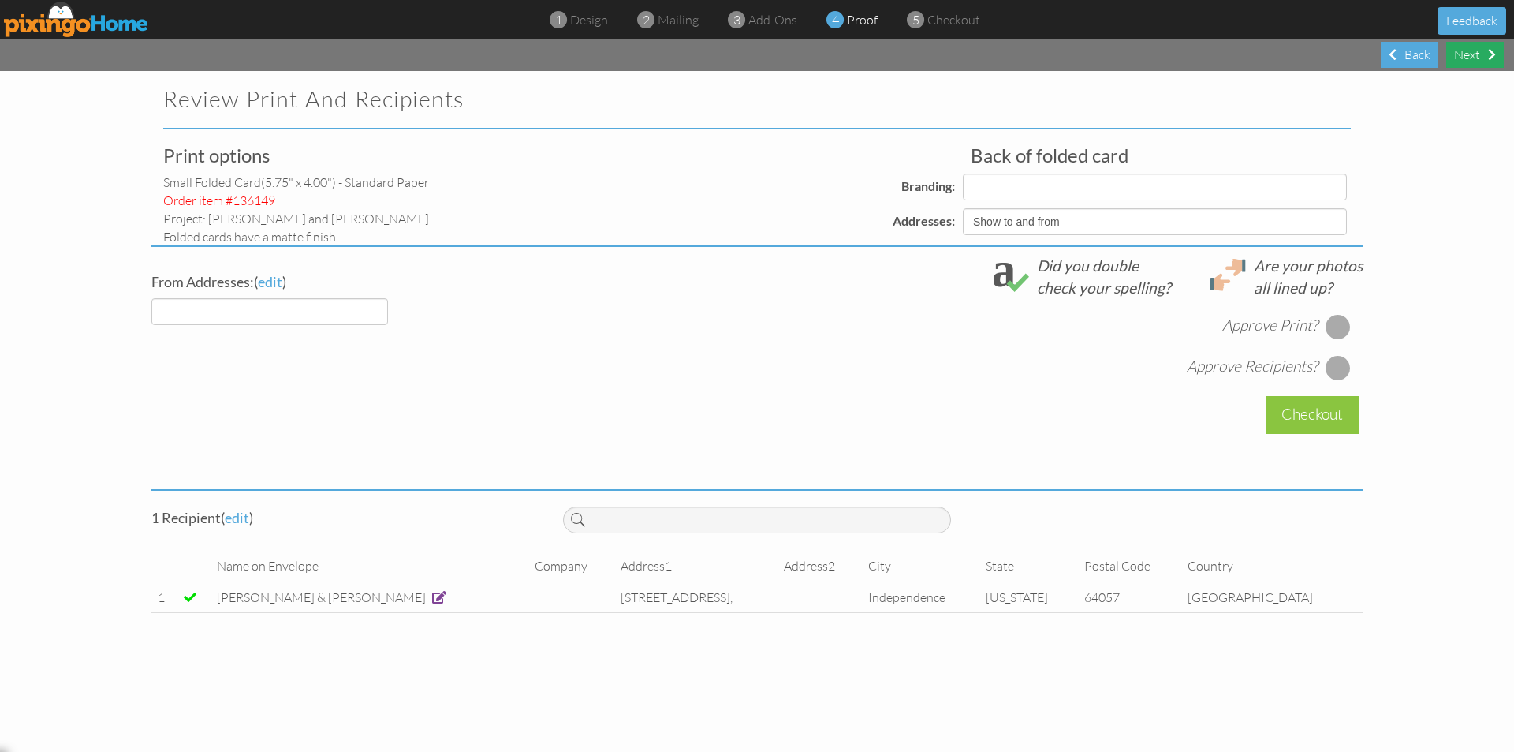
select select "object:1864"
select select "object:1862"
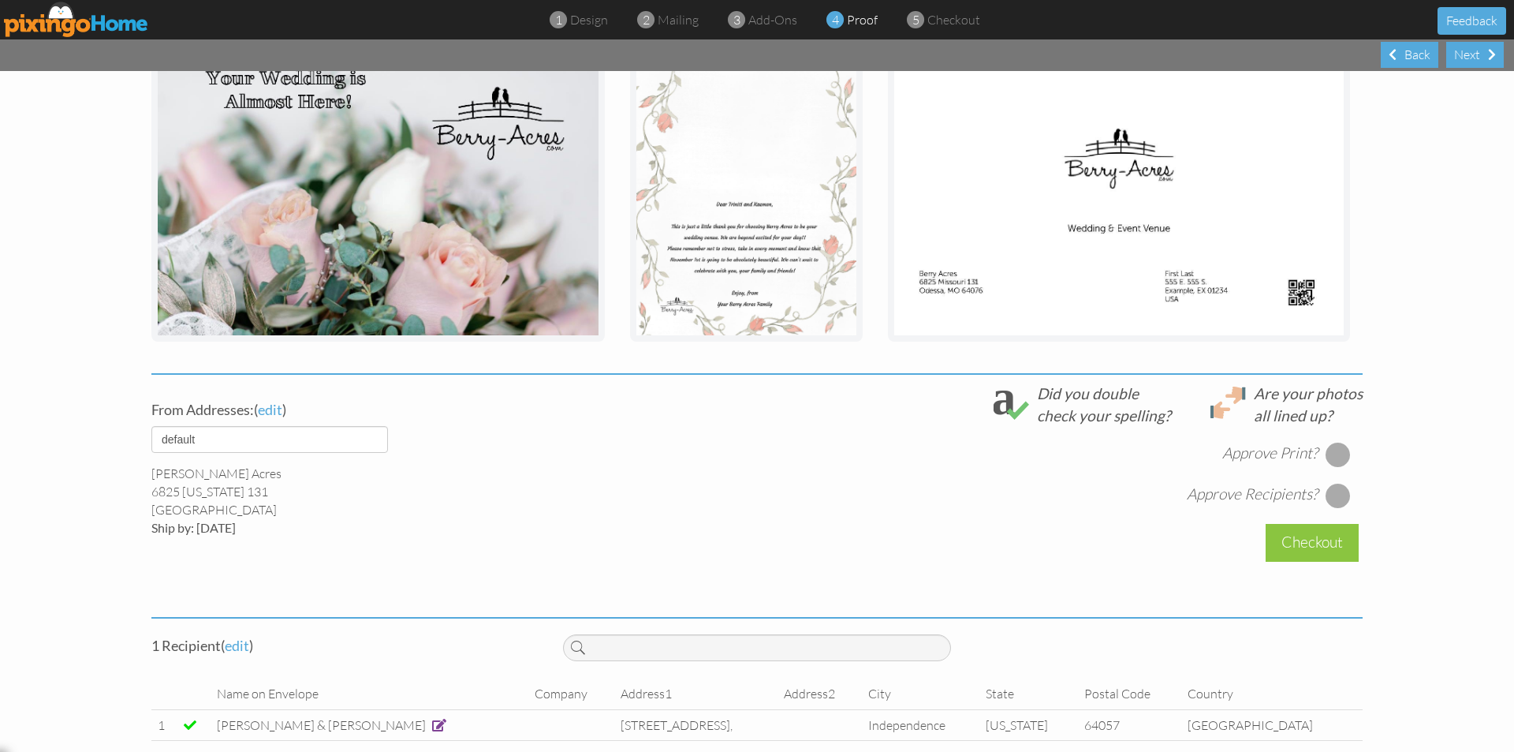
scroll to position [306, 0]
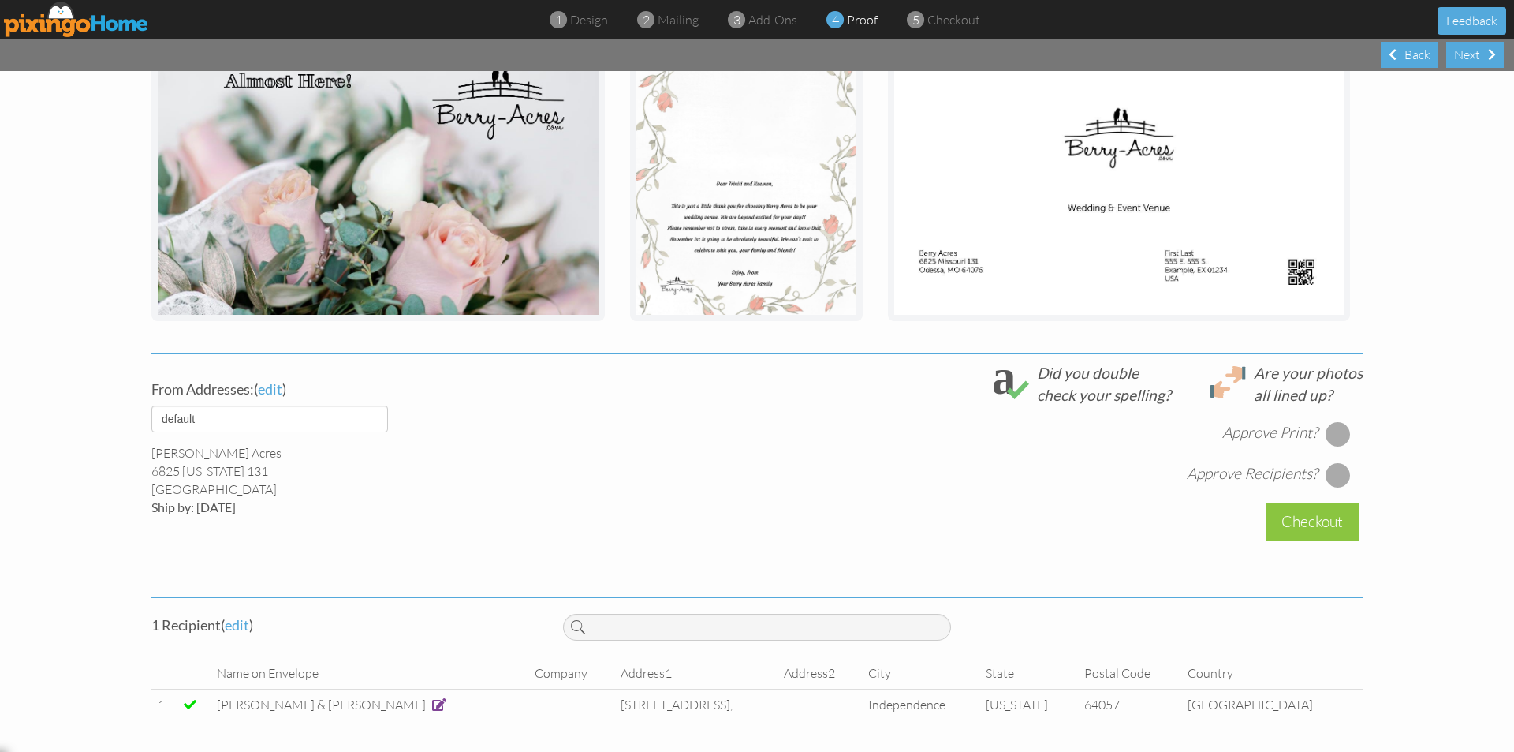
click at [1338, 431] on div at bounding box center [1338, 433] width 25 height 25
click at [1328, 476] on div at bounding box center [1338, 474] width 25 height 25
click at [1323, 521] on div "Checkout" at bounding box center [1312, 521] width 93 height 37
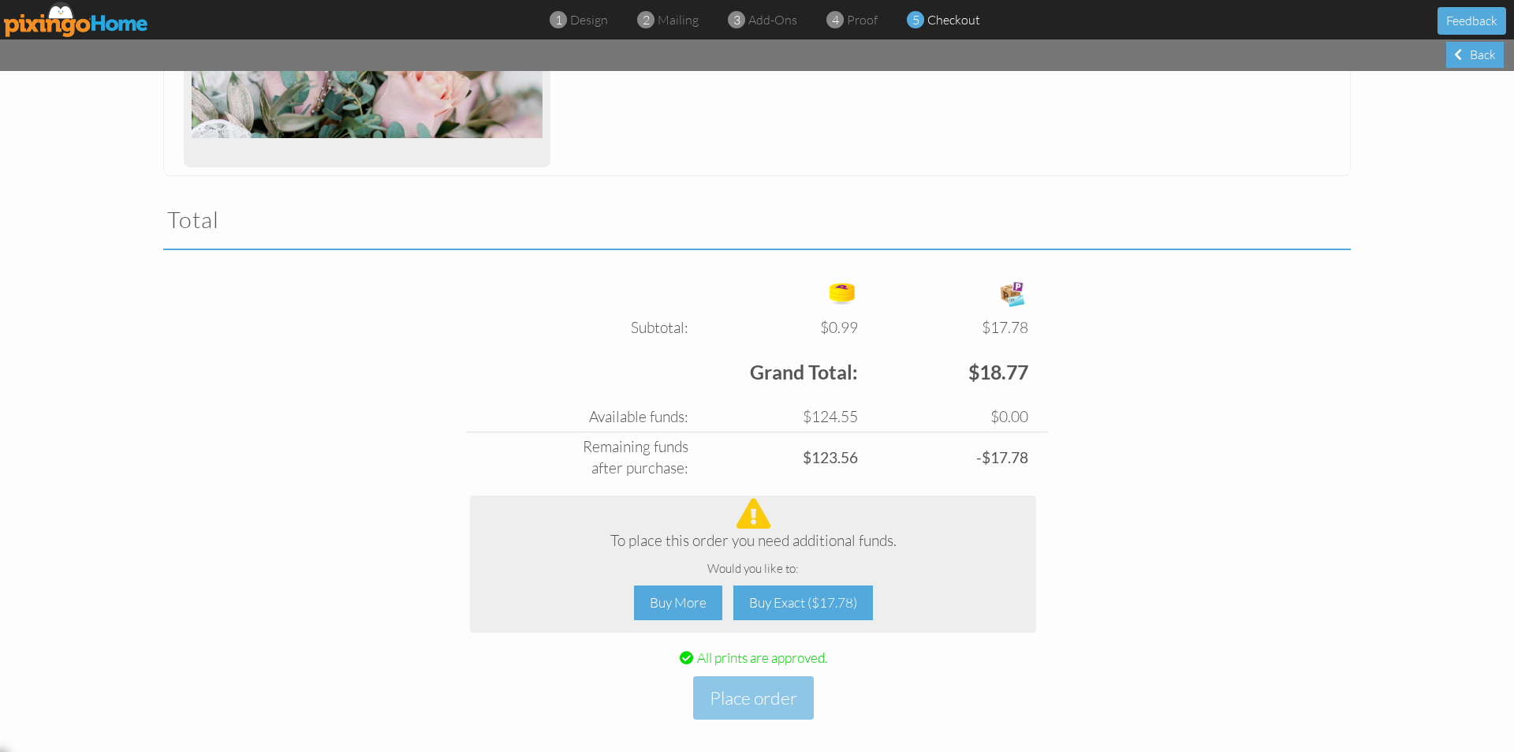
scroll to position [411, 0]
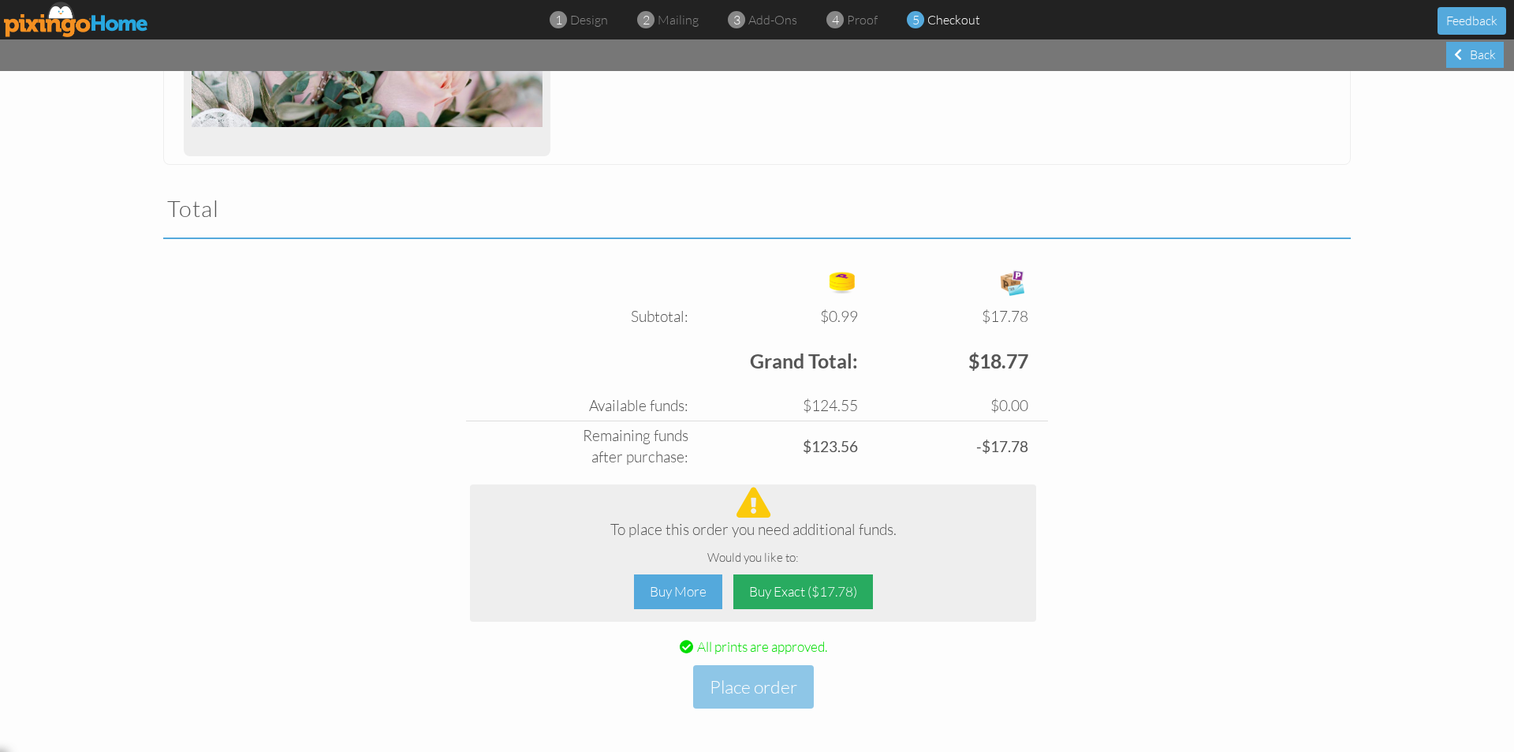
click at [820, 586] on div "Buy Exact ($17.78)" at bounding box center [804, 591] width 140 height 35
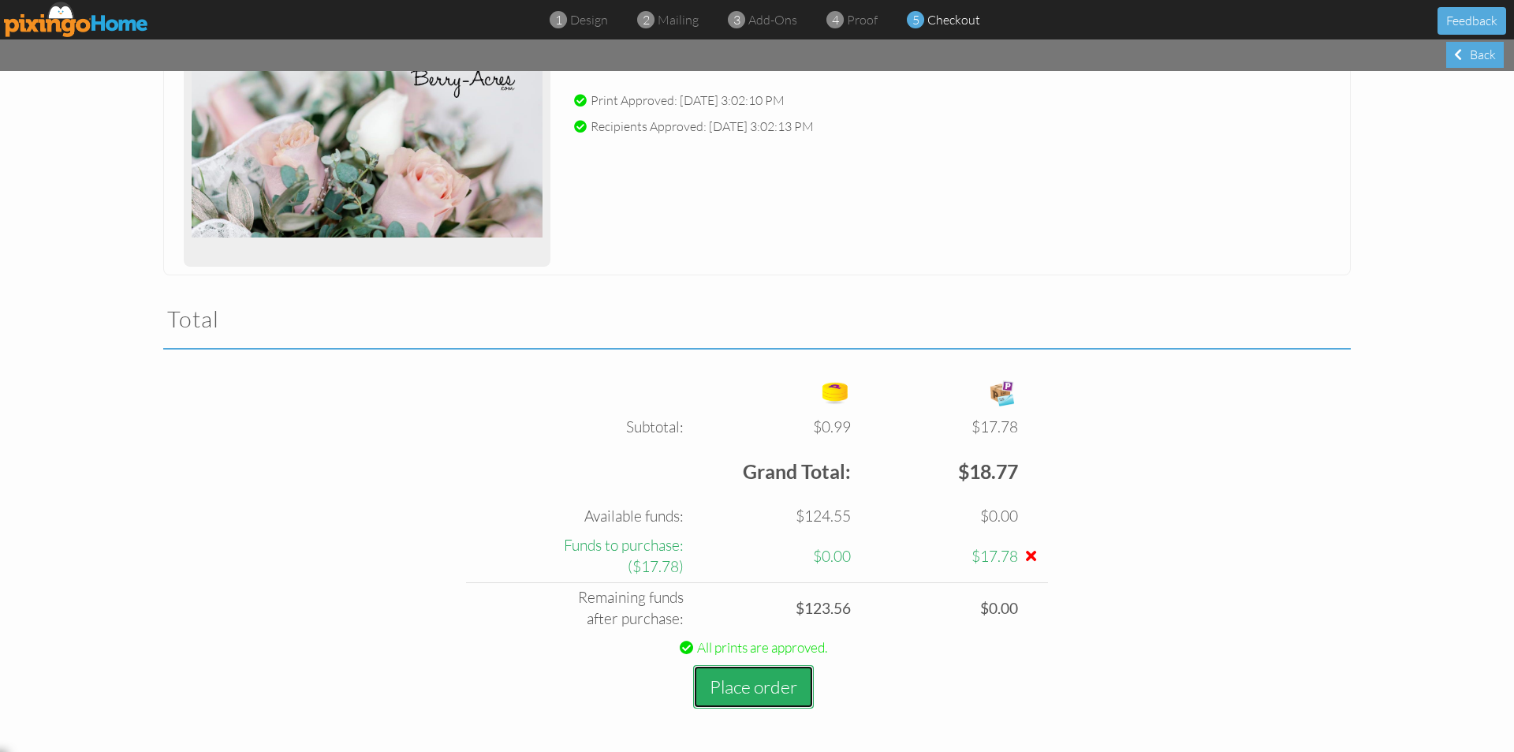
click at [750, 690] on button "Place order" at bounding box center [753, 686] width 121 height 43
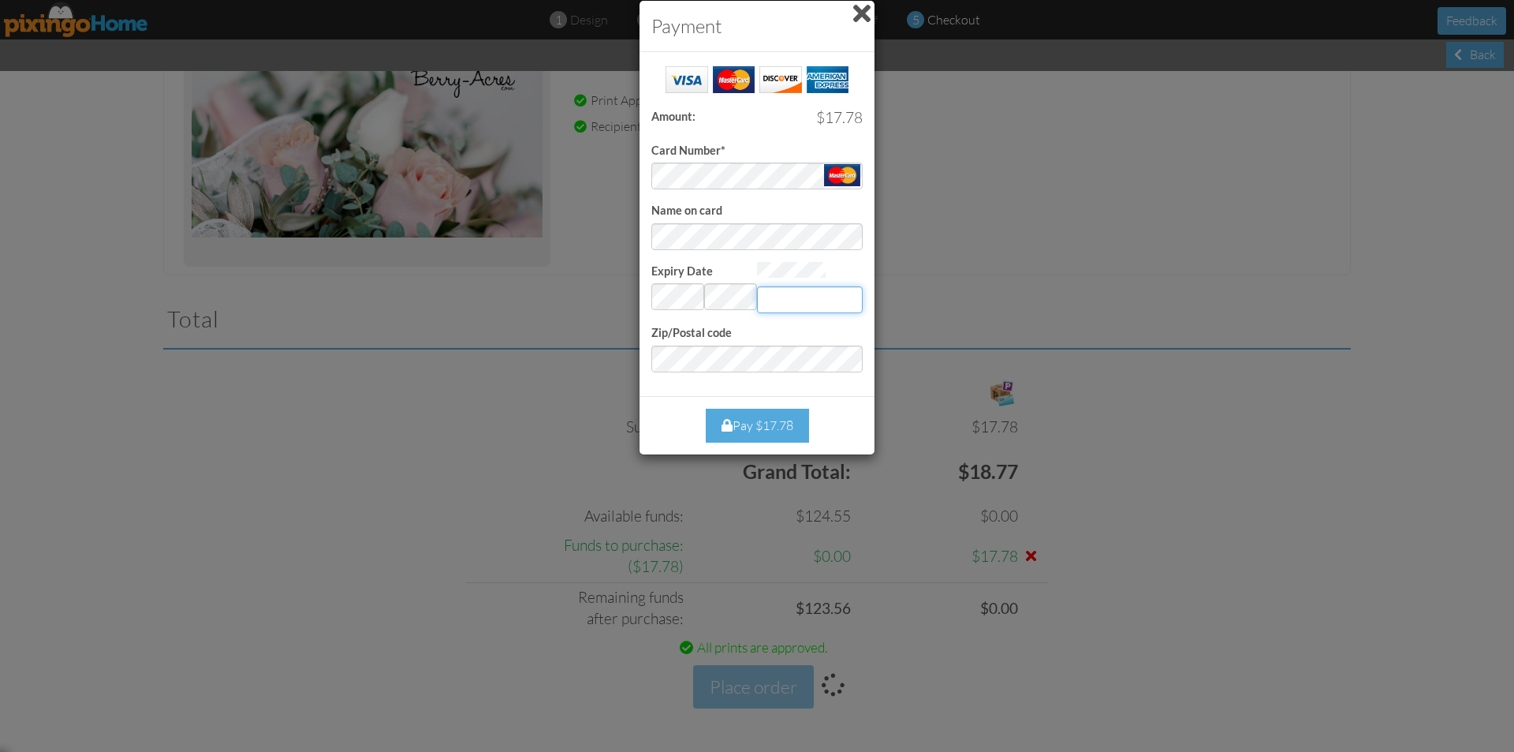
click at [801, 291] on input "Expiry Date" at bounding box center [810, 299] width 106 height 27
type input "149"
click at [755, 420] on div "Pay $17.78" at bounding box center [757, 426] width 103 height 34
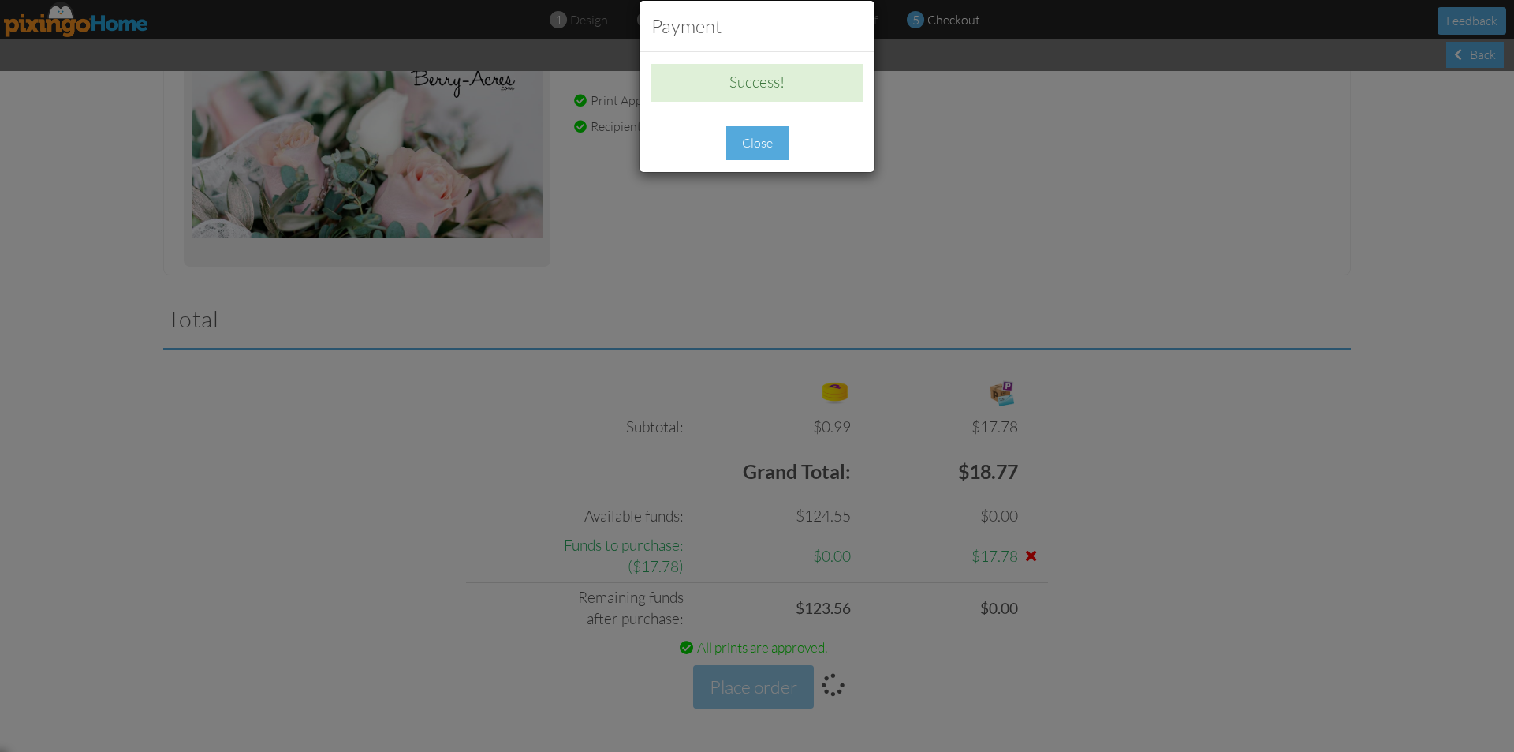
click at [752, 135] on div "Close" at bounding box center [757, 143] width 62 height 34
